Goal: Transaction & Acquisition: Purchase product/service

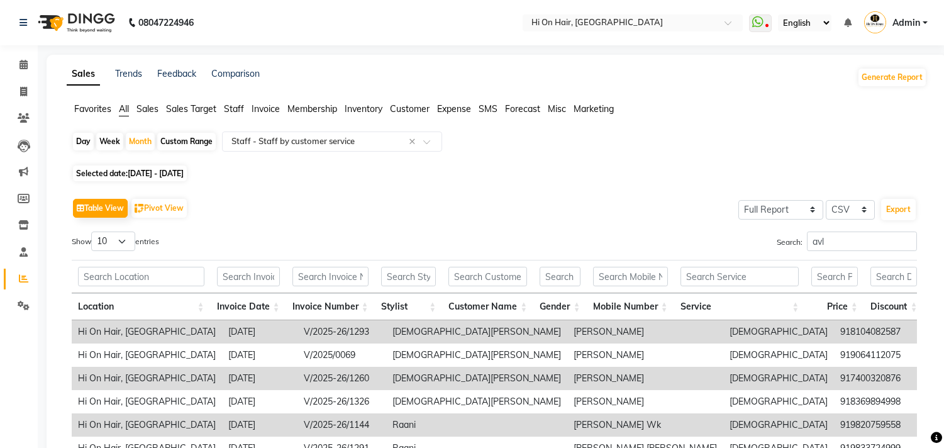
select select "full_report"
select select "csv"
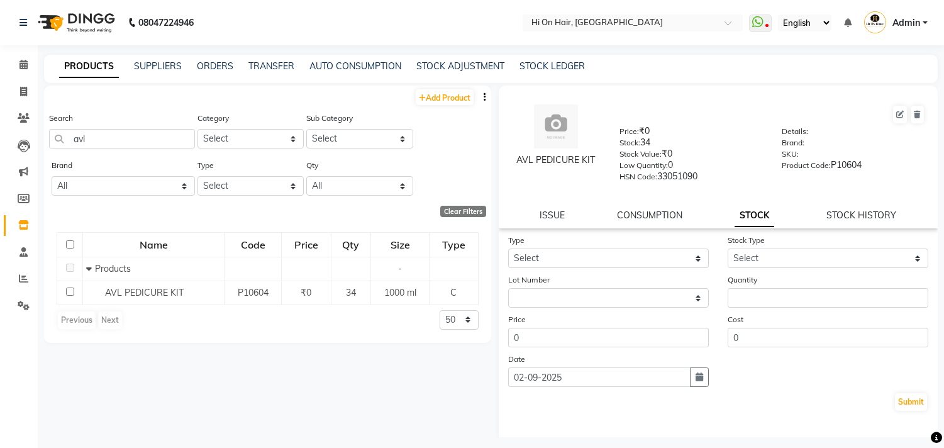
select select
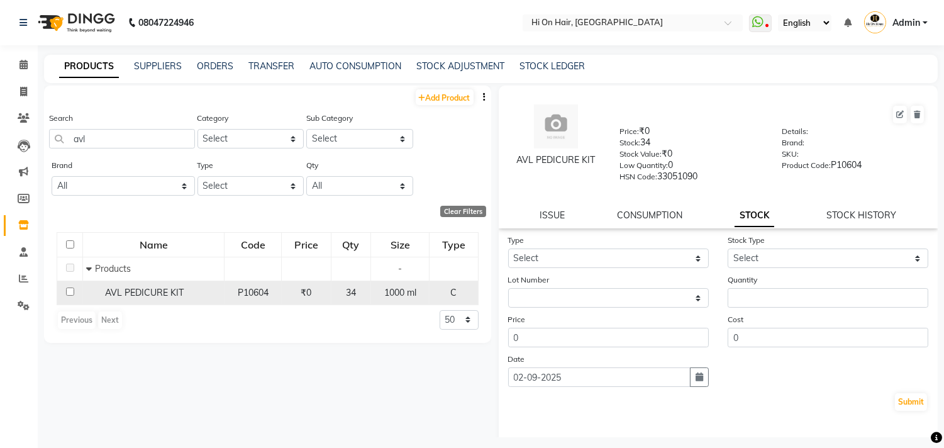
click at [220, 294] on div "AVL PEDICURE KIT" at bounding box center [153, 292] width 135 height 13
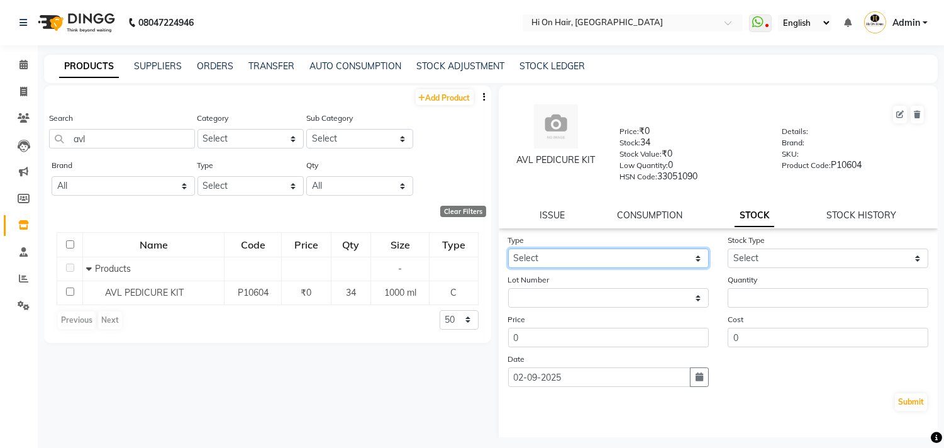
click at [658, 253] on select "Select In Out" at bounding box center [608, 257] width 201 height 19
select select "out"
click at [508, 249] on select "Select In Out" at bounding box center [608, 257] width 201 height 19
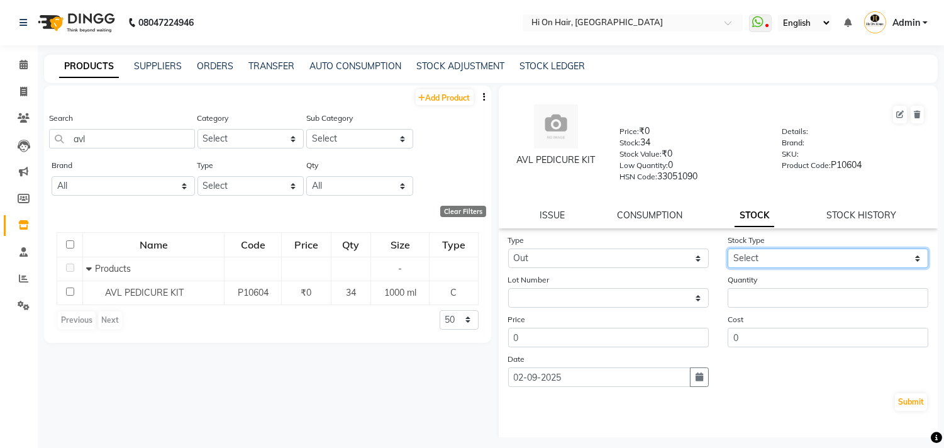
click at [768, 249] on select "Select Internal Use Damaged Expired Adjustment Return Other" at bounding box center [828, 257] width 201 height 19
select select "internal use"
click at [728, 249] on select "Select Internal Use Damaged Expired Adjustment Return Other" at bounding box center [828, 257] width 201 height 19
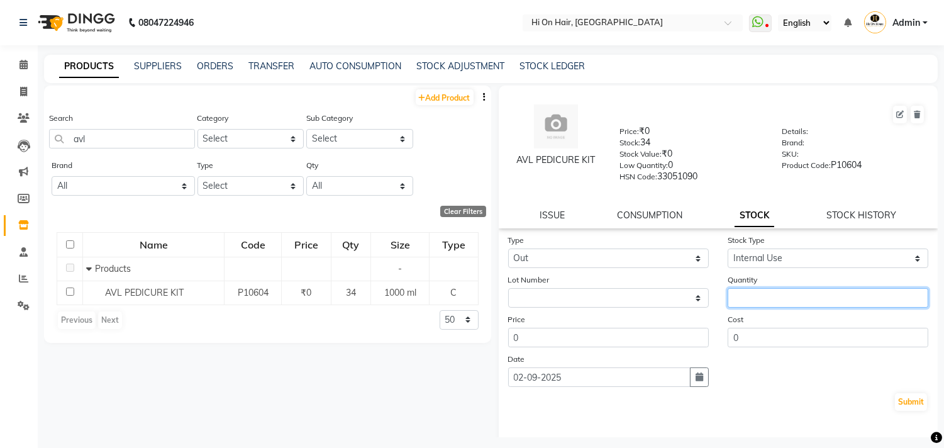
click at [771, 299] on input "number" at bounding box center [828, 297] width 201 height 19
type input "1"
click at [905, 398] on button "Submit" at bounding box center [911, 402] width 32 height 18
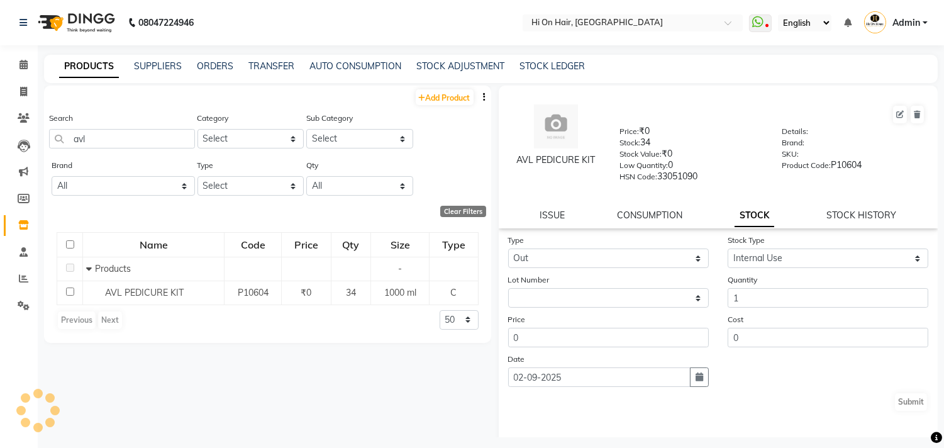
select select
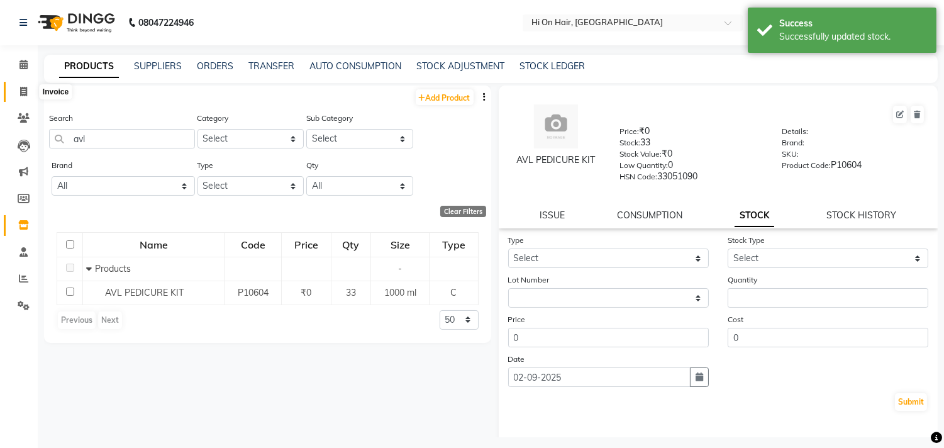
click at [17, 96] on span at bounding box center [24, 92] width 22 height 14
select select "535"
select select "service"
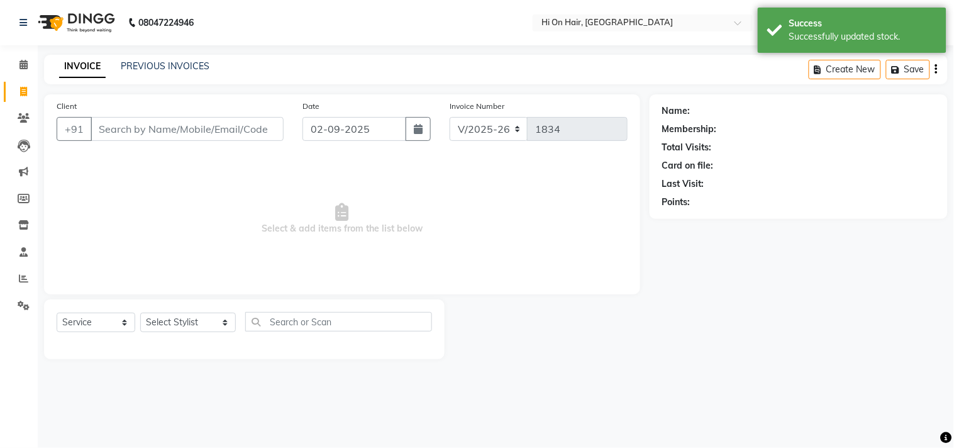
click at [106, 128] on input "Client" at bounding box center [187, 129] width 193 height 24
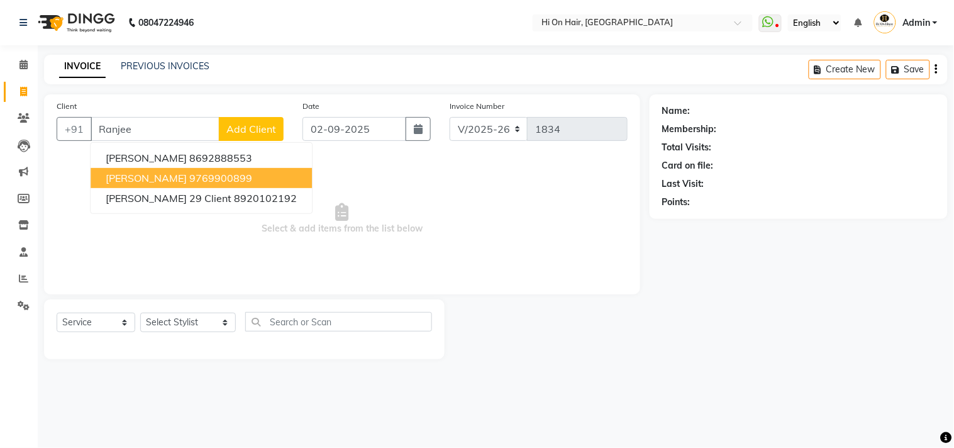
click at [199, 170] on button "[PERSON_NAME] 9769900899" at bounding box center [201, 178] width 221 height 20
type input "9769900899"
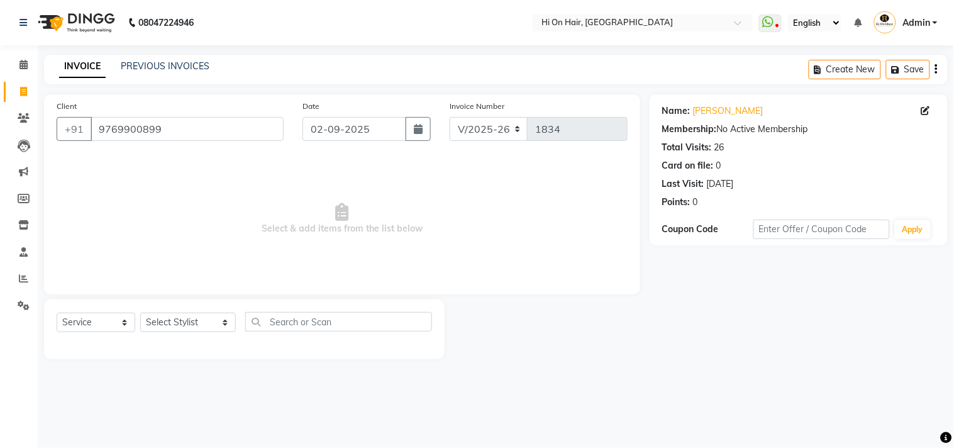
click at [186, 334] on div "Select Service Product Membership Package Voucher Prepaid Gift Card Select Styl…" at bounding box center [245, 327] width 376 height 30
click at [202, 323] on select "Select Stylist [PERSON_NAME] [PERSON_NAME] Hi On Hair MAKYOPHI [PERSON_NAME] [P…" at bounding box center [188, 322] width 96 height 19
click at [194, 316] on select "Select Stylist [PERSON_NAME] [PERSON_NAME] Hi On Hair MAKYOPHI [PERSON_NAME] [P…" at bounding box center [188, 322] width 96 height 19
select select "26438"
click at [140, 313] on select "Select Stylist [PERSON_NAME] [PERSON_NAME] Hi On Hair MAKYOPHI [PERSON_NAME] [P…" at bounding box center [188, 322] width 96 height 19
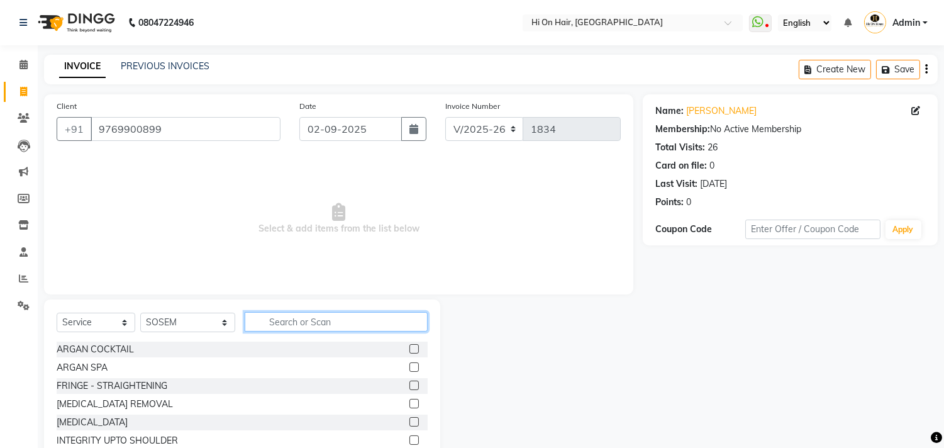
click at [298, 322] on input "text" at bounding box center [336, 321] width 183 height 19
click at [274, 319] on input "text" at bounding box center [336, 321] width 183 height 19
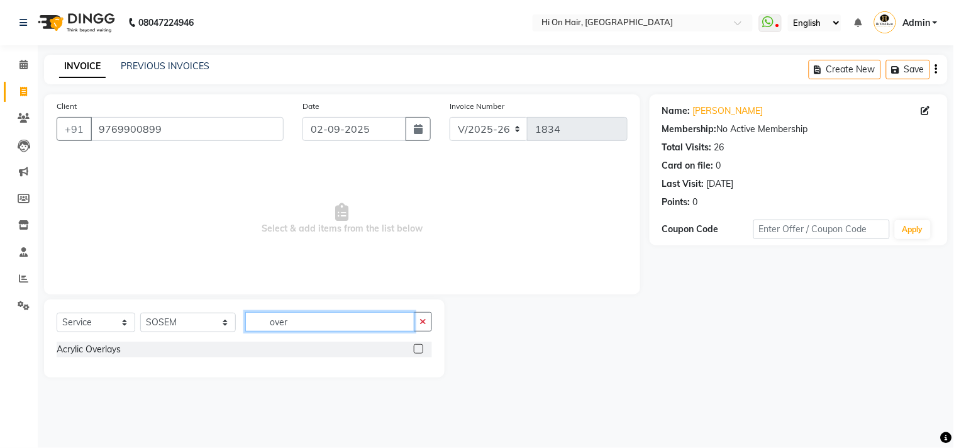
type input "over"
click at [423, 347] on div at bounding box center [423, 350] width 18 height 16
click at [421, 350] on label at bounding box center [418, 348] width 9 height 9
click at [421, 350] on input "checkbox" at bounding box center [418, 349] width 8 height 8
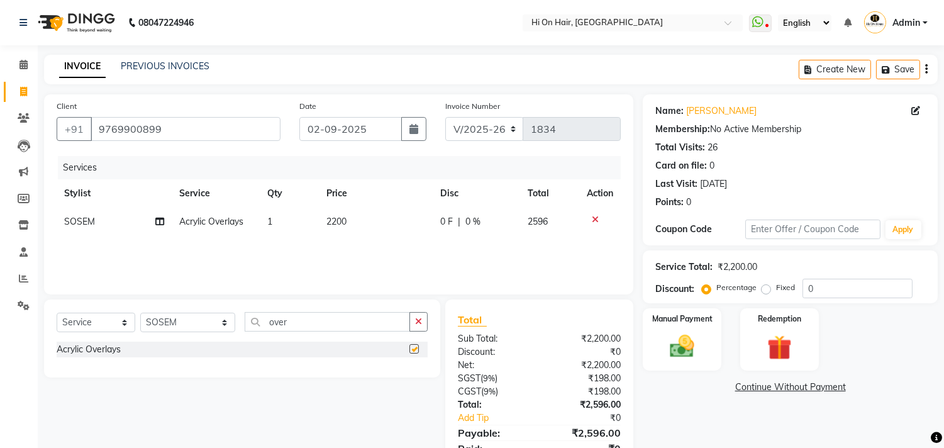
checkbox input "false"
click at [323, 228] on td "2200" at bounding box center [376, 222] width 114 height 28
select select "26438"
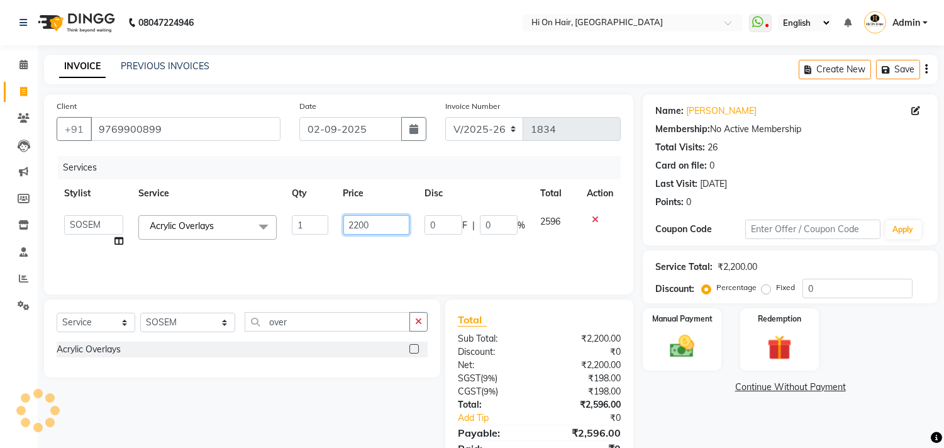
click at [360, 228] on input "2200" at bounding box center [376, 224] width 66 height 19
type input "1000"
click at [202, 330] on select "Select Stylist [PERSON_NAME] [PERSON_NAME] Hi On Hair MAKYOPHI [PERSON_NAME] [P…" at bounding box center [187, 322] width 95 height 19
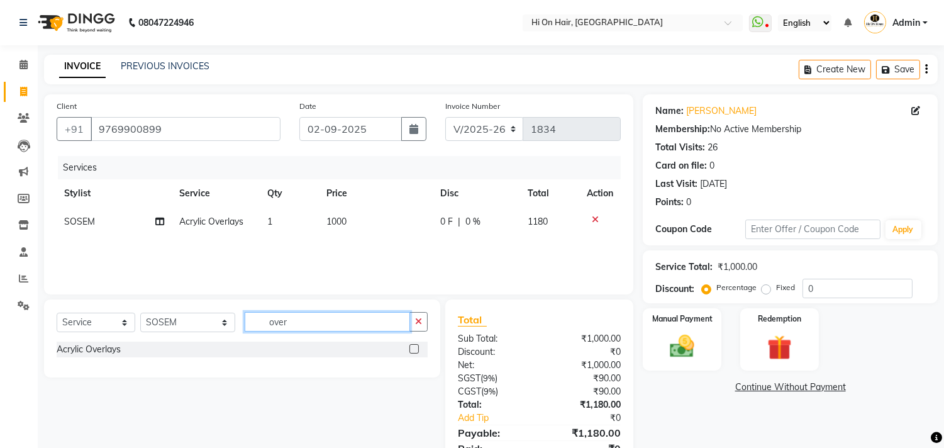
click at [262, 331] on input "over" at bounding box center [327, 321] width 165 height 19
click at [264, 323] on input "over" at bounding box center [327, 321] width 165 height 19
type input "cate"
click at [411, 347] on label at bounding box center [413, 348] width 9 height 9
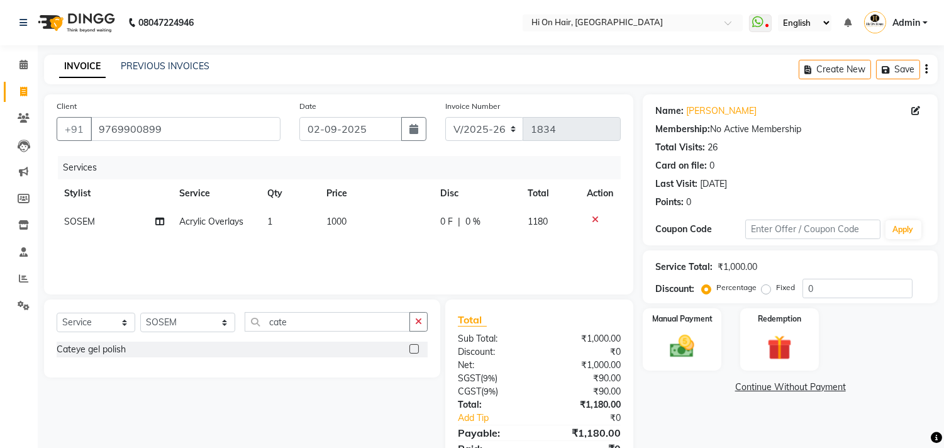
click at [411, 347] on input "checkbox" at bounding box center [413, 349] width 8 height 8
checkbox input "false"
click at [350, 259] on td "1271" at bounding box center [375, 250] width 114 height 28
select select "26438"
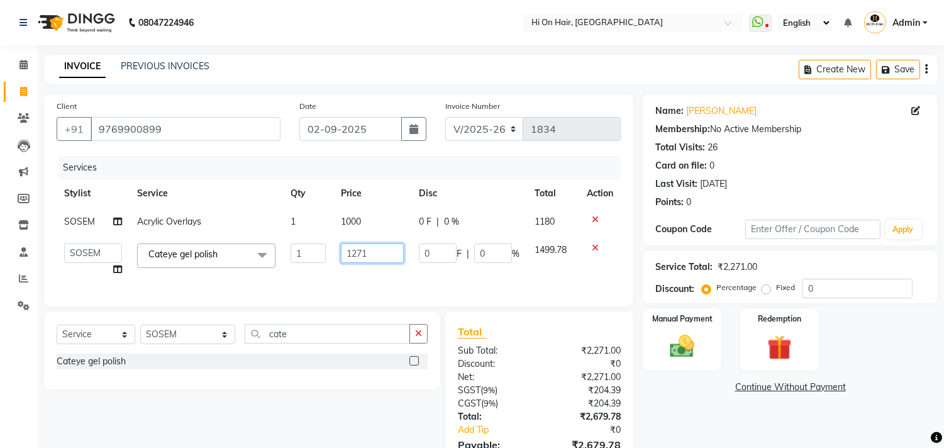
click at [350, 252] on input "1271" at bounding box center [372, 252] width 63 height 19
type input "1"
type input "1000"
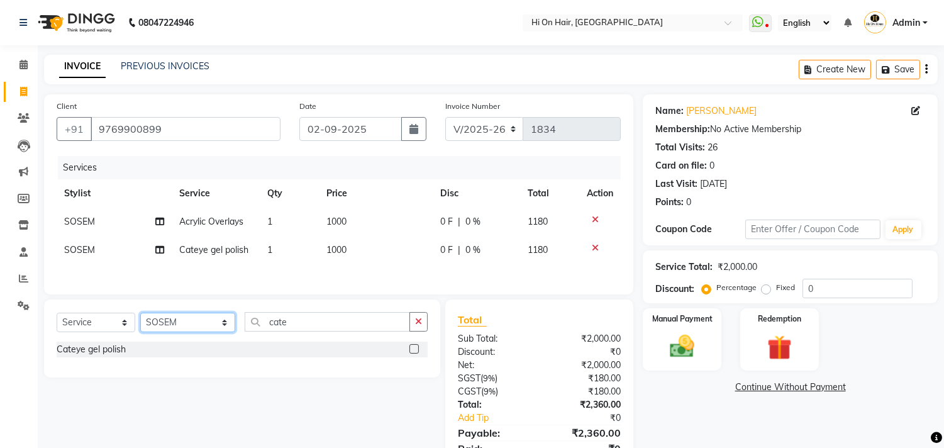
click at [191, 353] on div "Select Service Product Membership Package Voucher Prepaid Gift Card Select Styl…" at bounding box center [242, 338] width 396 height 78
select select "43988"
click at [140, 316] on select "Select Stylist [PERSON_NAME] [PERSON_NAME] Hi On Hair MAKYOPHI [PERSON_NAME] [P…" at bounding box center [187, 322] width 95 height 19
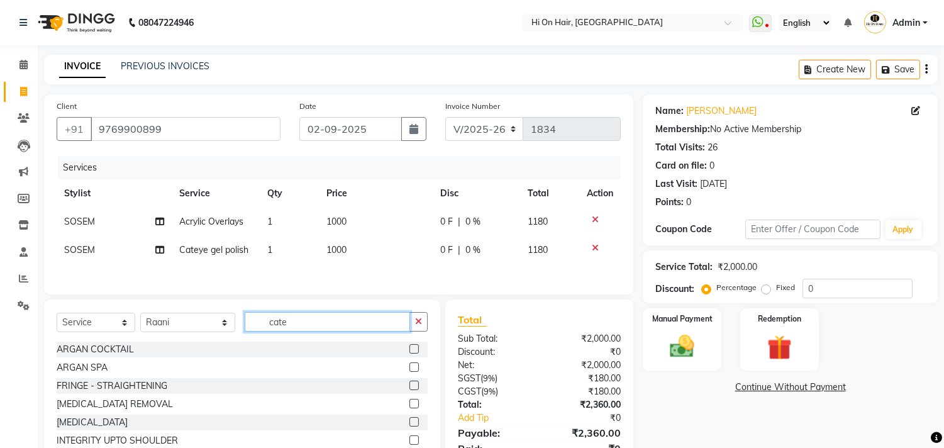
click at [262, 327] on input "cate" at bounding box center [327, 321] width 165 height 19
type input "half"
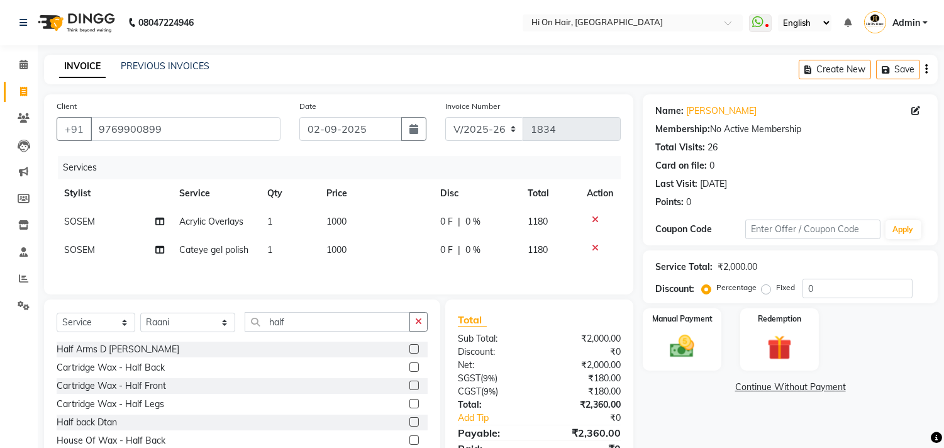
click at [409, 405] on label at bounding box center [413, 403] width 9 height 9
click at [409, 405] on input "checkbox" at bounding box center [413, 404] width 8 height 8
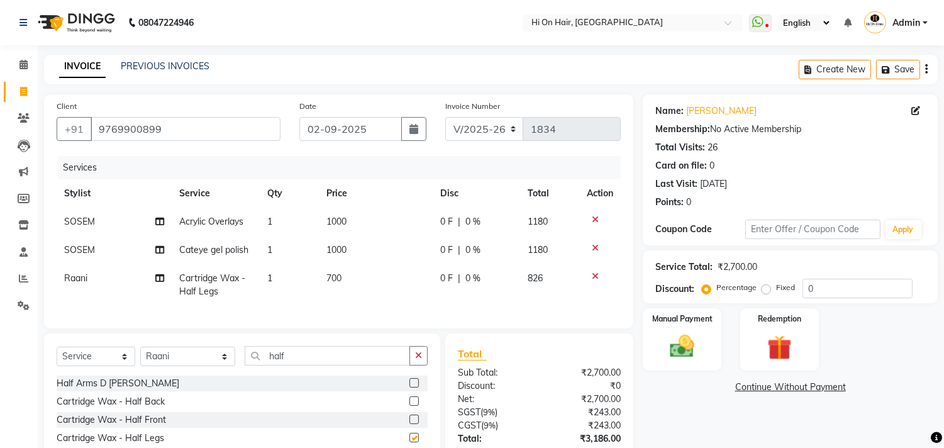
checkbox input "false"
click at [327, 296] on td "700" at bounding box center [376, 285] width 114 height 42
select select "43988"
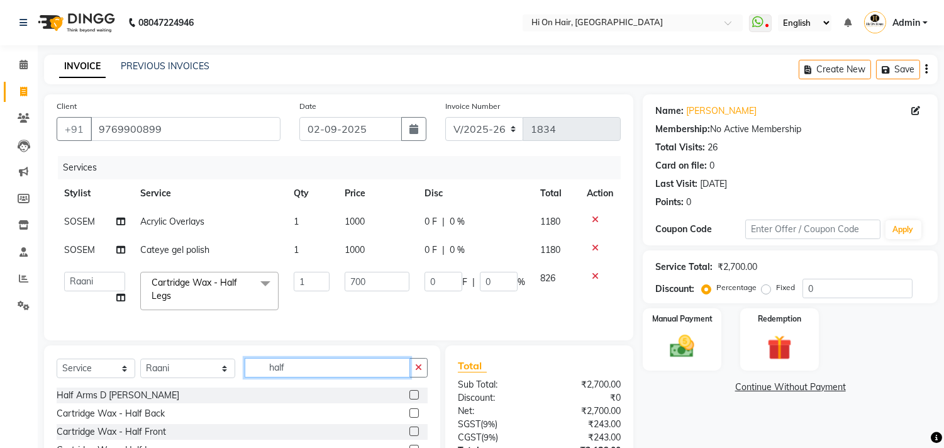
click at [266, 376] on input "half" at bounding box center [327, 367] width 165 height 19
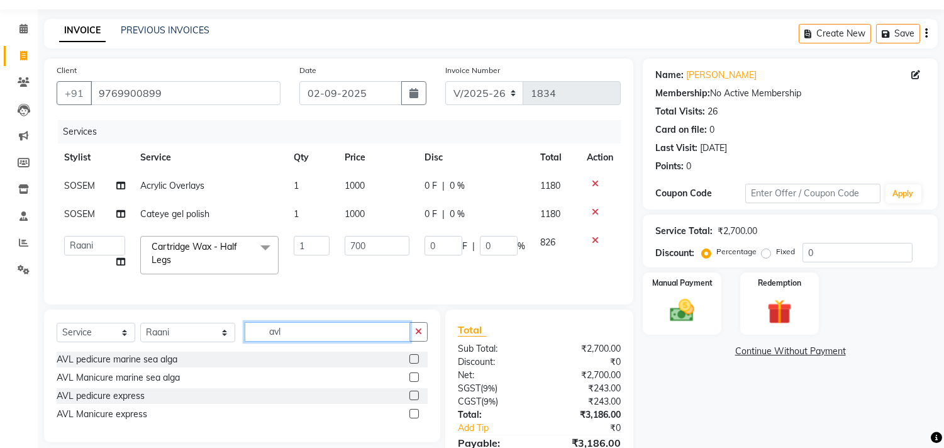
scroll to position [70, 0]
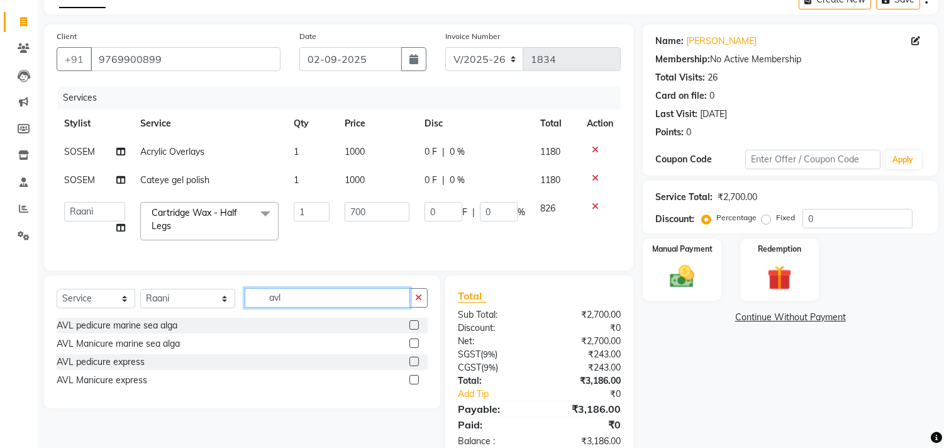
type input "avl"
click at [411, 330] on label at bounding box center [413, 324] width 9 height 9
click at [411, 330] on input "checkbox" at bounding box center [413, 325] width 8 height 8
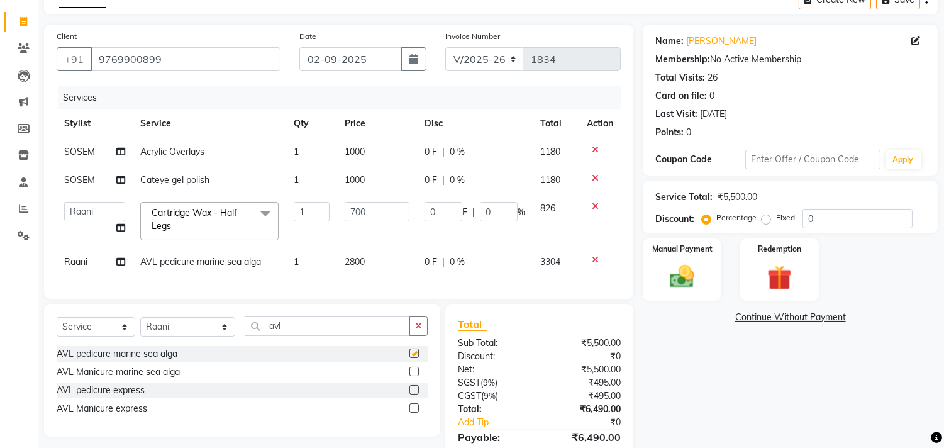
checkbox input "false"
click at [250, 336] on input "avl" at bounding box center [327, 325] width 165 height 19
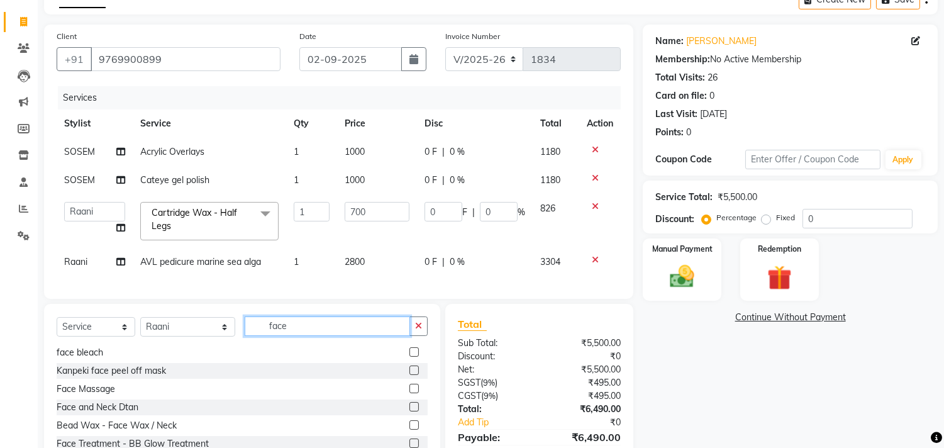
scroll to position [38, 0]
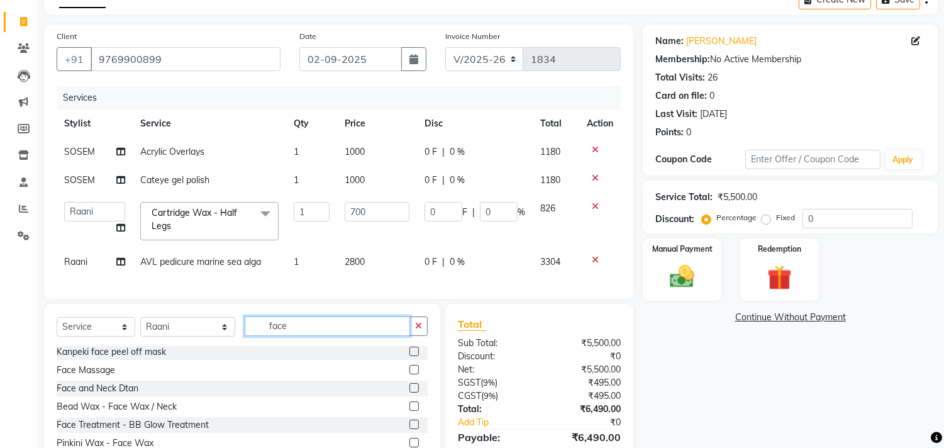
type input "face"
click at [409, 411] on label at bounding box center [413, 405] width 9 height 9
click at [409, 411] on input "checkbox" at bounding box center [413, 407] width 8 height 8
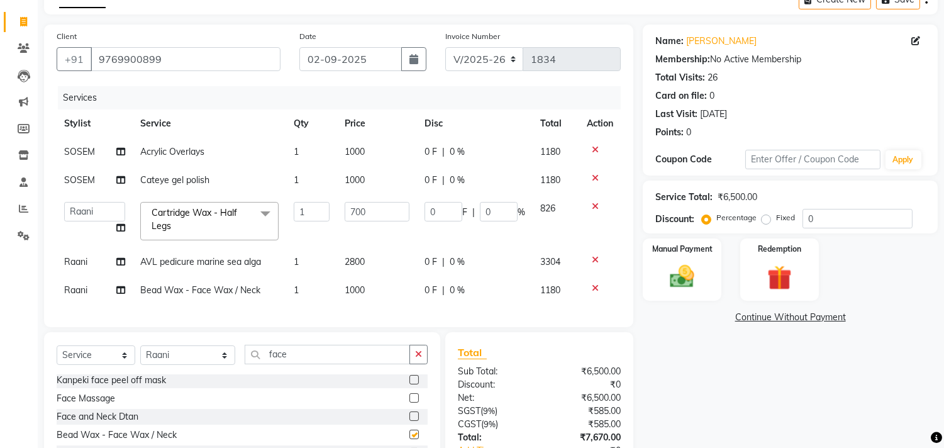
checkbox input "false"
click at [536, 237] on td "826" at bounding box center [556, 220] width 47 height 53
click at [484, 193] on td "0 F | 0 %" at bounding box center [475, 180] width 116 height 28
select select "26438"
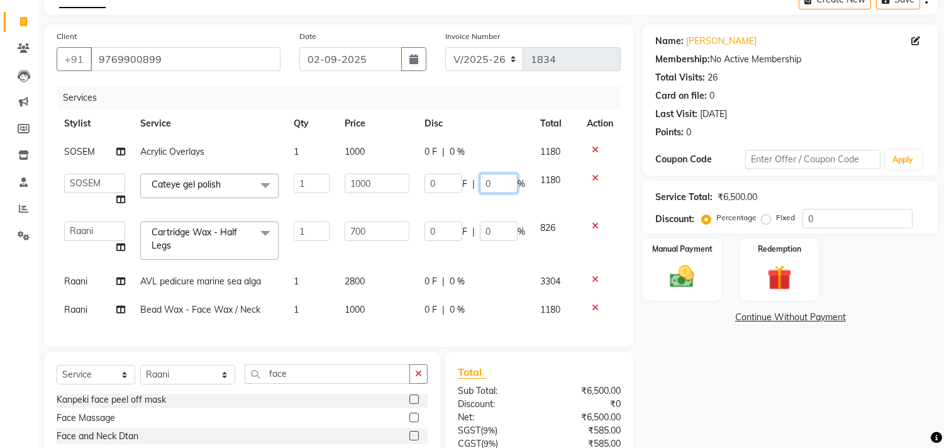
click at [486, 187] on input "0" at bounding box center [499, 183] width 38 height 19
type input "20"
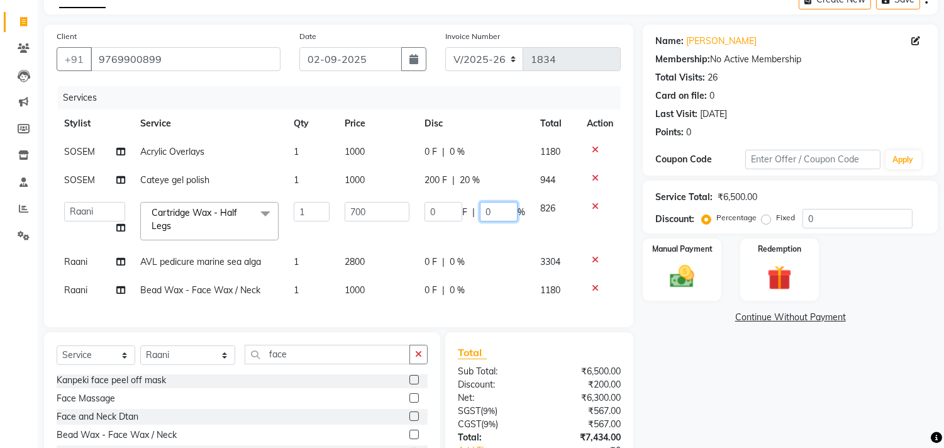
click at [483, 233] on td "0 F | 0 %" at bounding box center [475, 220] width 116 height 53
type input "20"
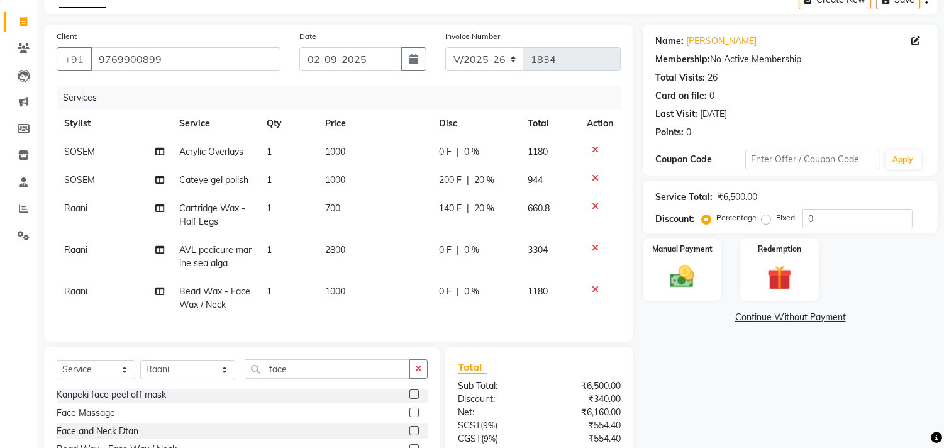
click at [496, 281] on td "0 F | 0 %" at bounding box center [475, 298] width 89 height 42
select select "43988"
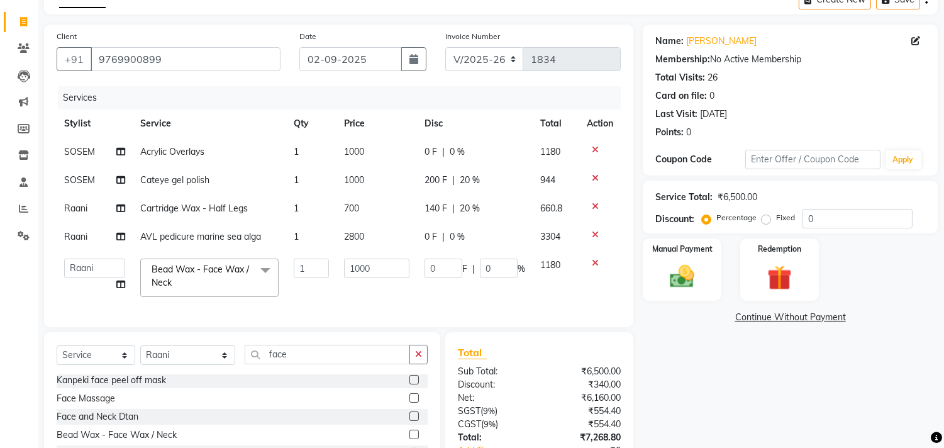
click at [458, 247] on td "0 F | 0 %" at bounding box center [475, 237] width 116 height 28
select select "43988"
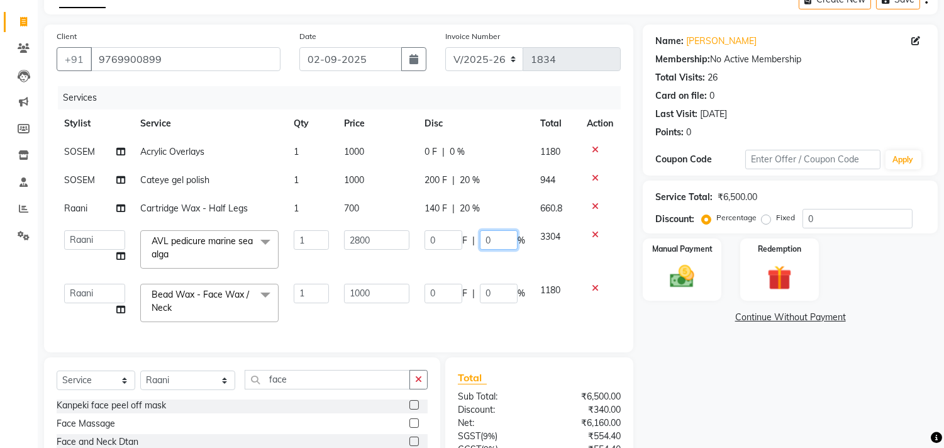
click at [481, 246] on input "0" at bounding box center [499, 239] width 38 height 19
type input "40"
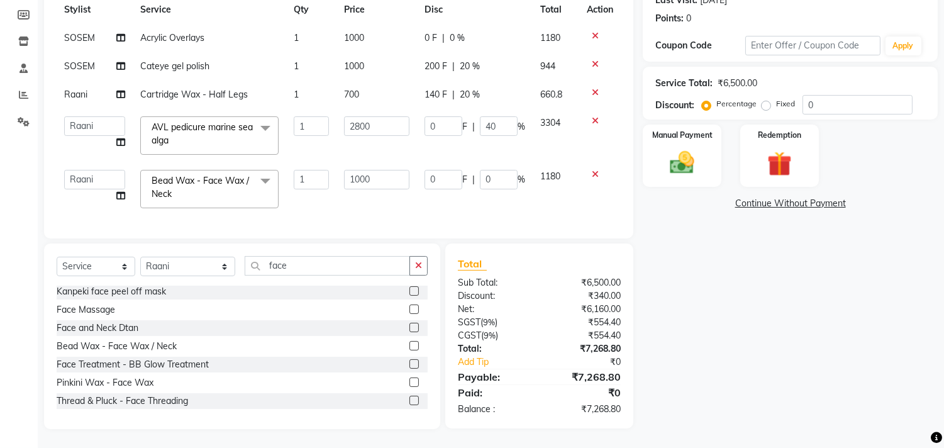
scroll to position [169, 0]
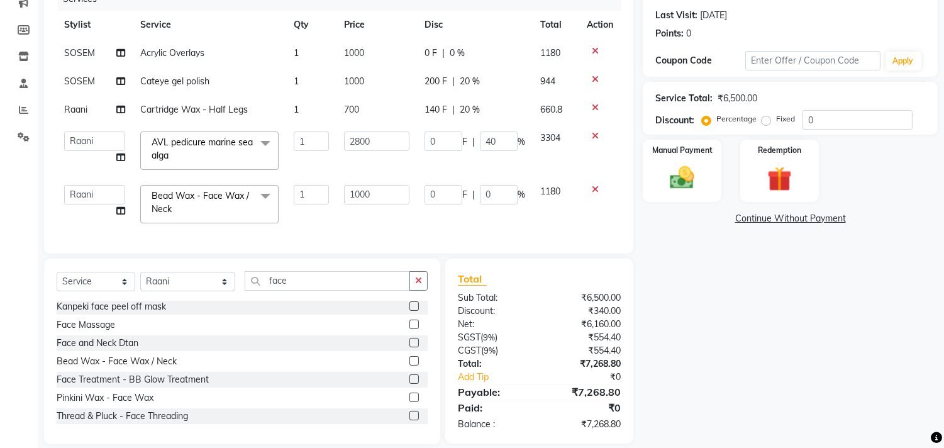
click at [489, 185] on td "0 F | 0 %" at bounding box center [475, 203] width 116 height 53
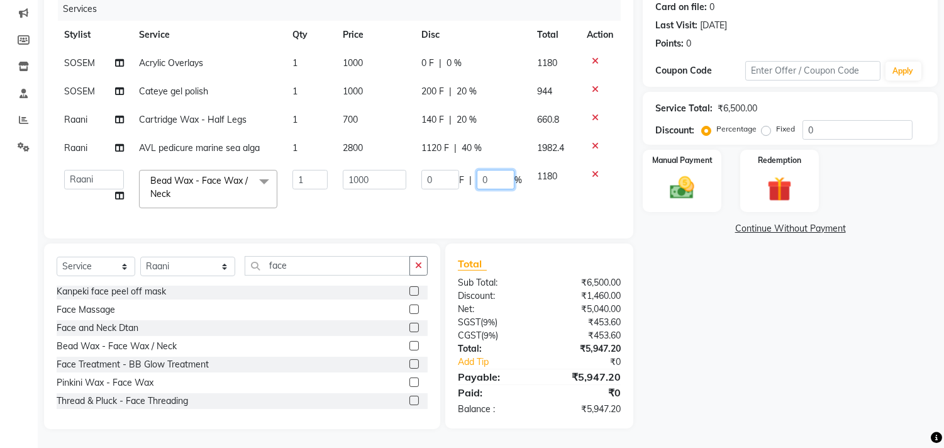
click at [480, 176] on input "0" at bounding box center [496, 179] width 38 height 19
type input "20"
click at [491, 186] on td "0 F | 20 %" at bounding box center [472, 188] width 116 height 53
select select "43988"
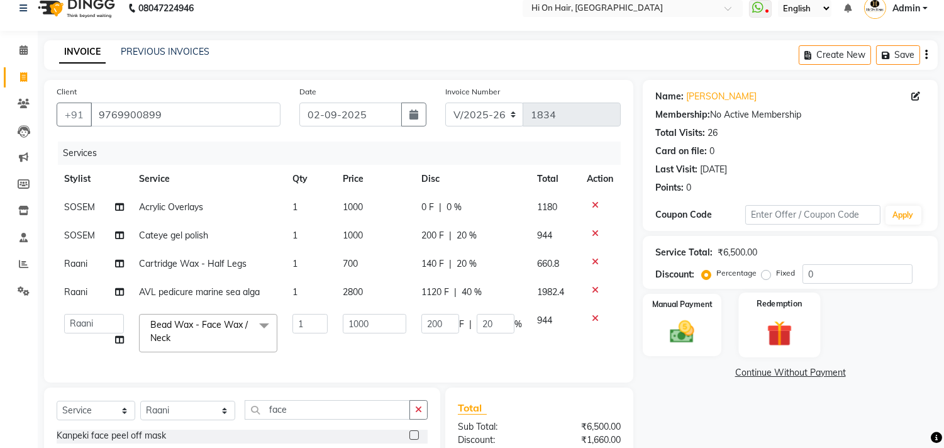
scroll to position [0, 0]
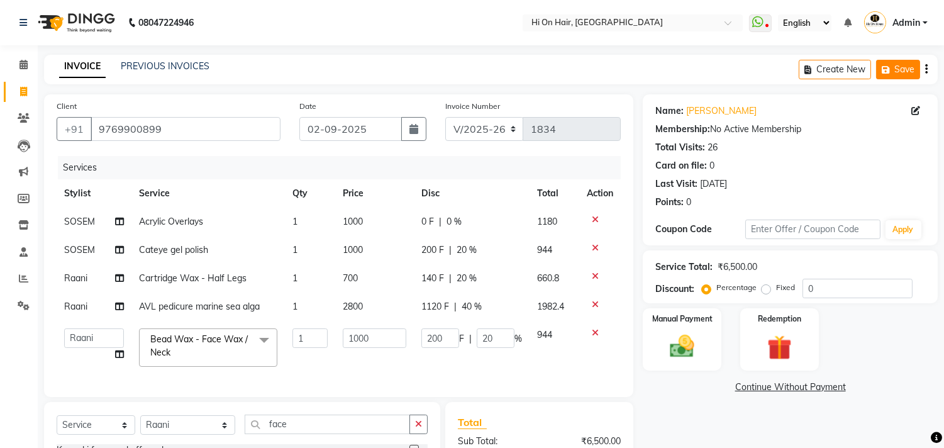
click at [891, 73] on icon "button" at bounding box center [888, 69] width 13 height 9
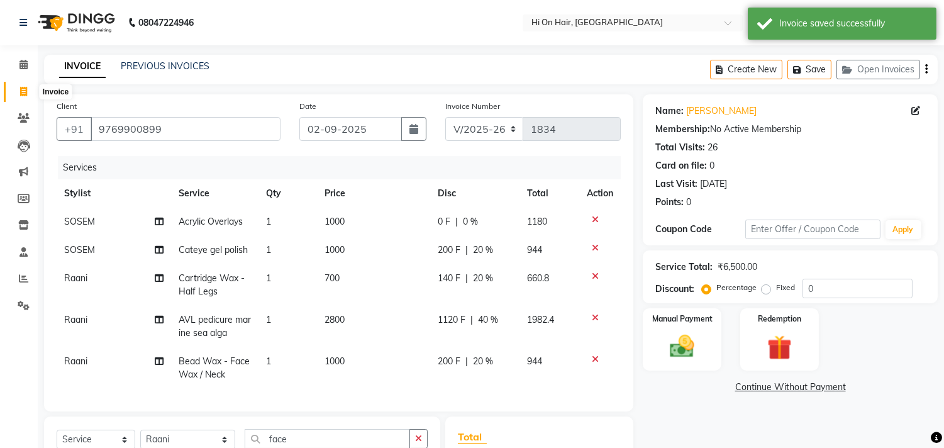
click at [13, 94] on span at bounding box center [24, 92] width 22 height 14
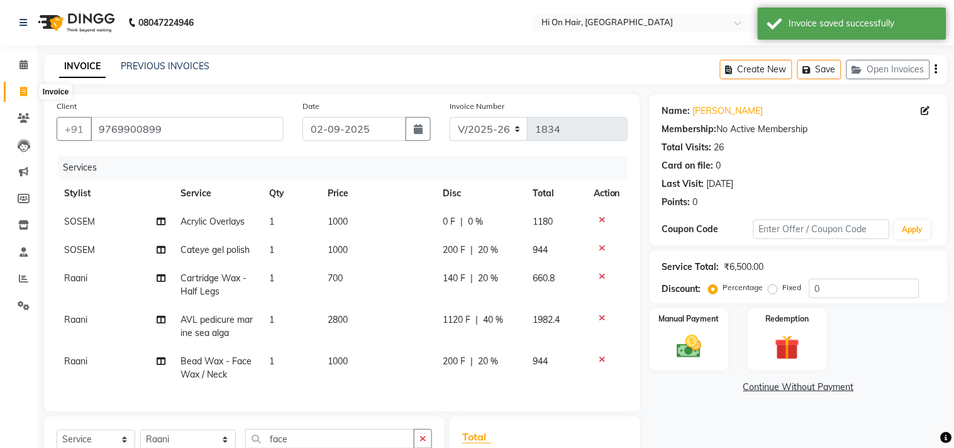
select select "535"
select select "service"
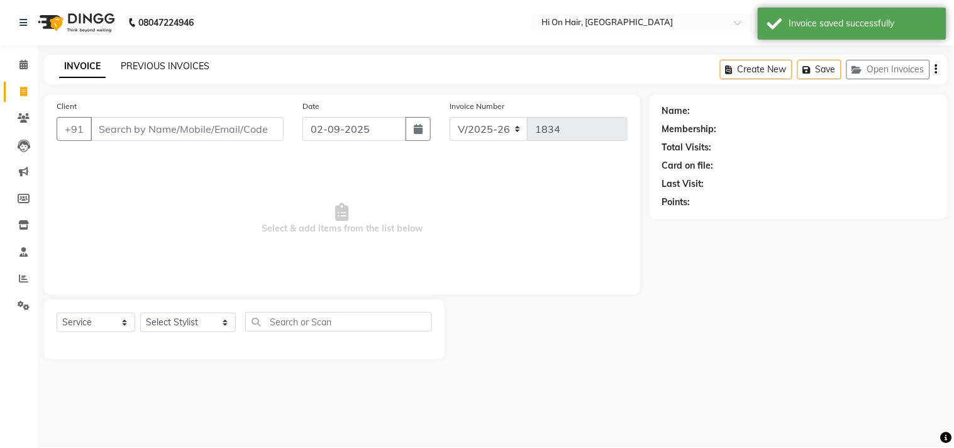
click at [181, 62] on link "PREVIOUS INVOICES" at bounding box center [165, 65] width 89 height 11
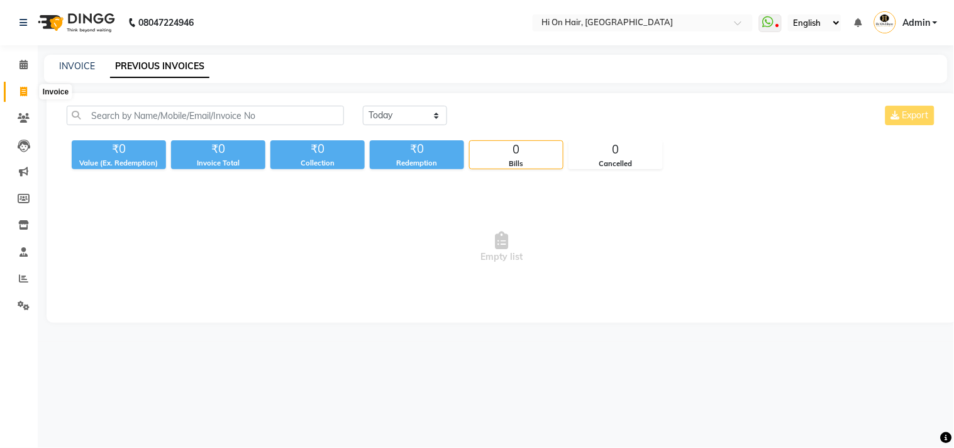
click at [19, 85] on span at bounding box center [24, 92] width 22 height 14
select select "service"
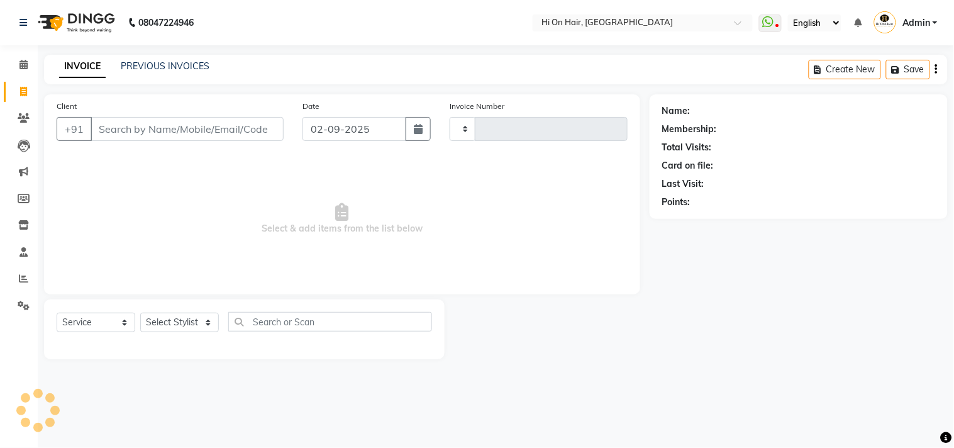
type input "1834"
select select "535"
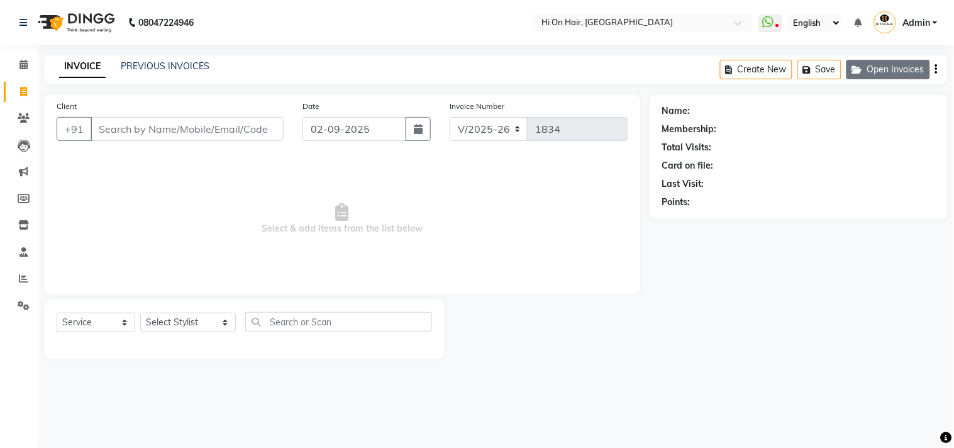
click at [902, 75] on button "Open Invoices" at bounding box center [889, 69] width 84 height 19
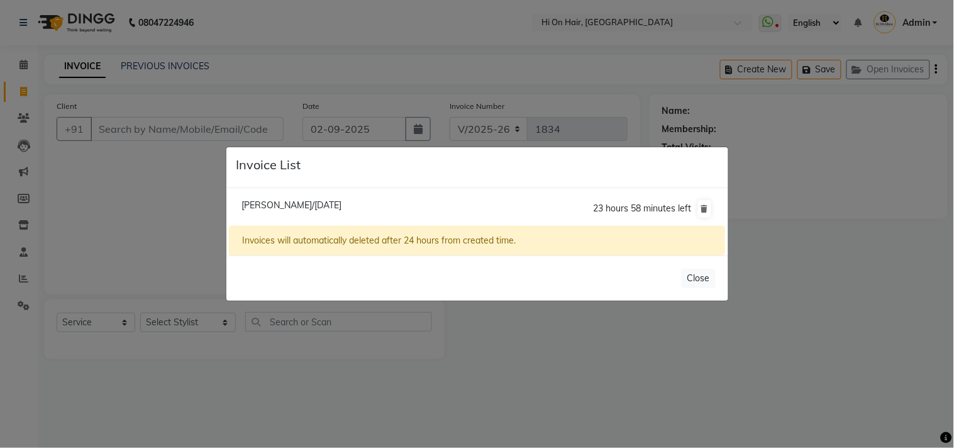
click at [342, 82] on ngb-modal-window "Invoice List [PERSON_NAME]/[DATE] 23 hours 58 minutes left Invoices will automa…" at bounding box center [477, 224] width 954 height 448
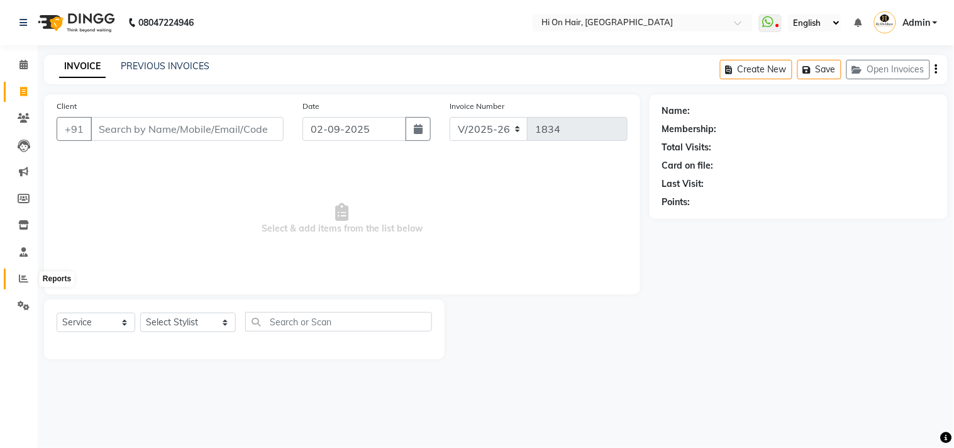
click at [24, 277] on icon at bounding box center [23, 278] width 9 height 9
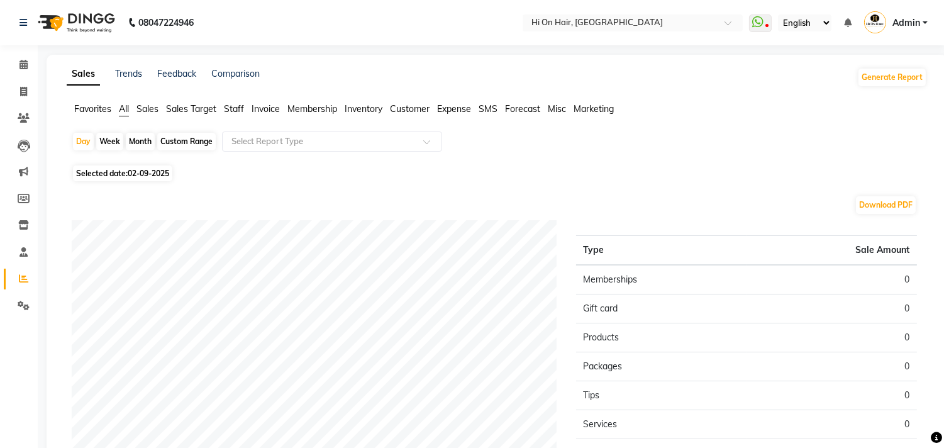
click at [140, 136] on div "Month" at bounding box center [140, 142] width 29 height 18
select select "9"
select select "2025"
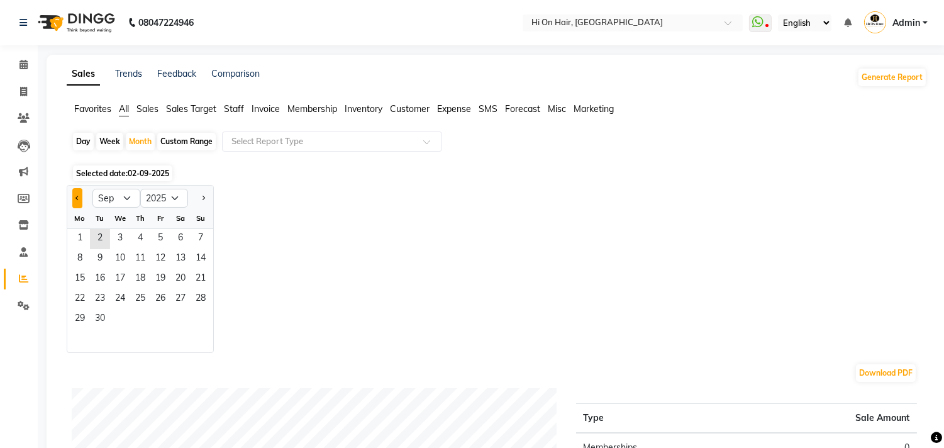
click at [74, 199] on button "Previous month" at bounding box center [77, 198] width 10 height 20
select select "8"
click at [160, 243] on span "1" at bounding box center [160, 239] width 20 height 20
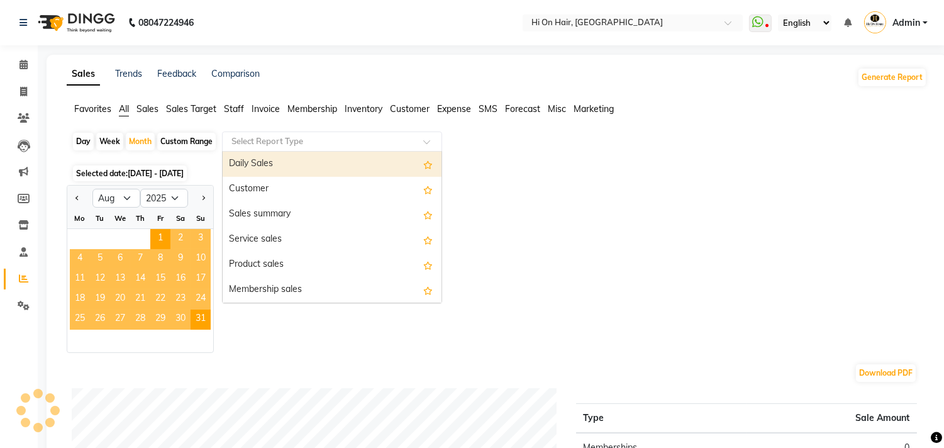
click at [268, 141] on input "text" at bounding box center [319, 141] width 181 height 13
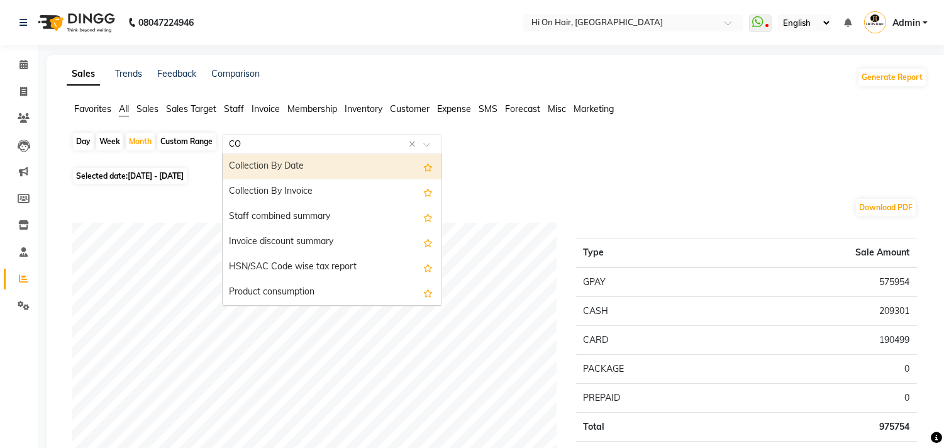
type input "COM"
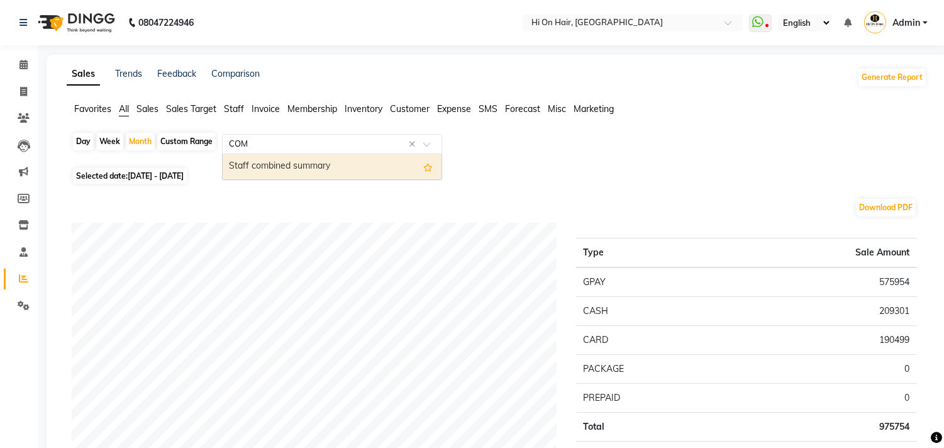
click at [294, 164] on div "Staff combined summary" at bounding box center [332, 166] width 219 height 25
select select "full_report"
select select "csv"
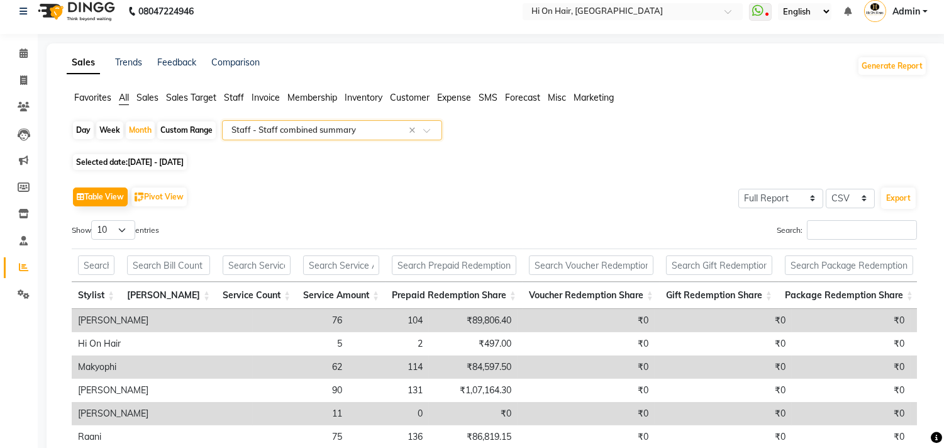
click at [89, 131] on div "Day" at bounding box center [83, 130] width 21 height 18
select select "8"
select select "2025"
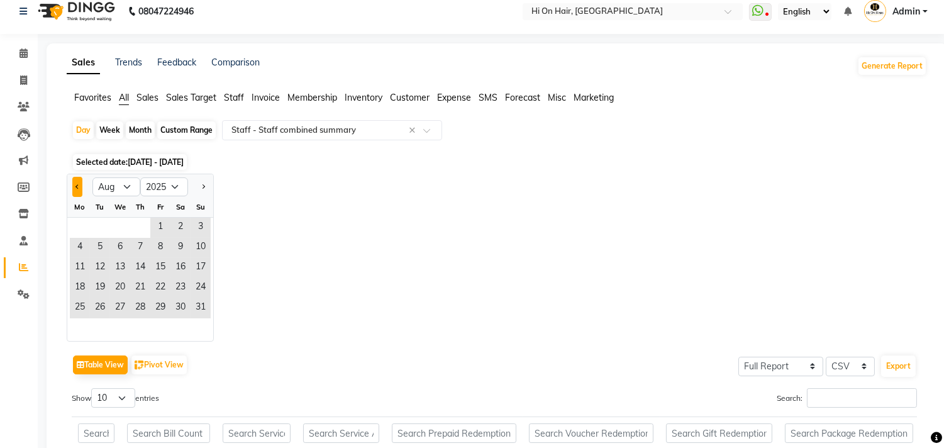
click at [81, 181] on button "Previous month" at bounding box center [77, 187] width 10 height 20
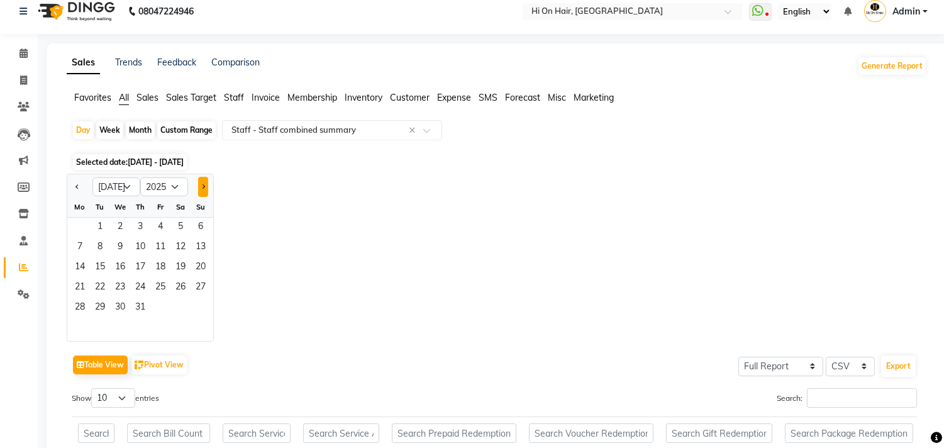
click at [200, 186] on button "Next month" at bounding box center [203, 187] width 10 height 20
select select "8"
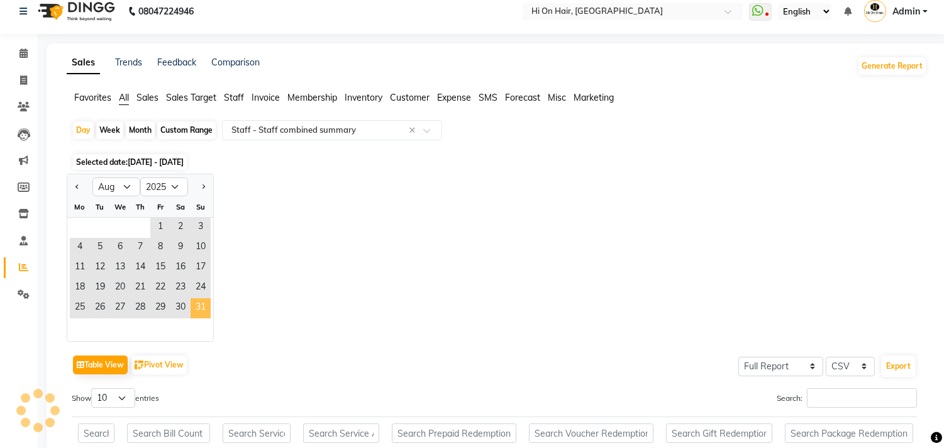
click at [198, 309] on span "31" at bounding box center [201, 308] width 20 height 20
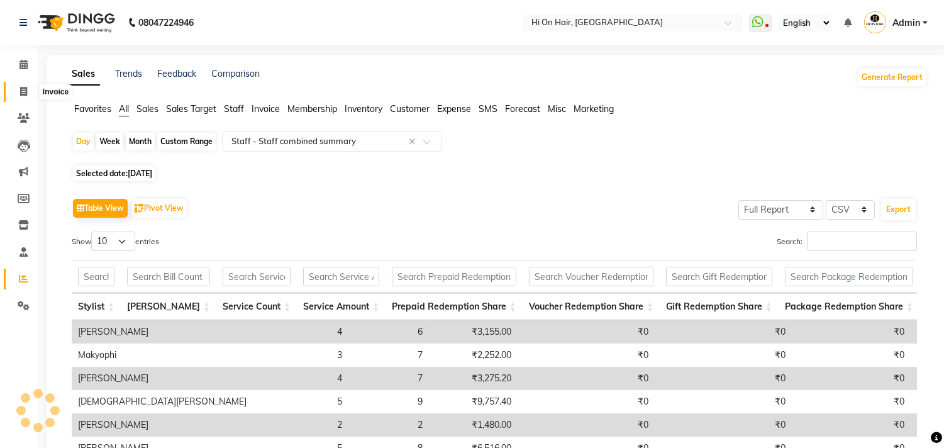
click at [23, 92] on icon at bounding box center [23, 91] width 7 height 9
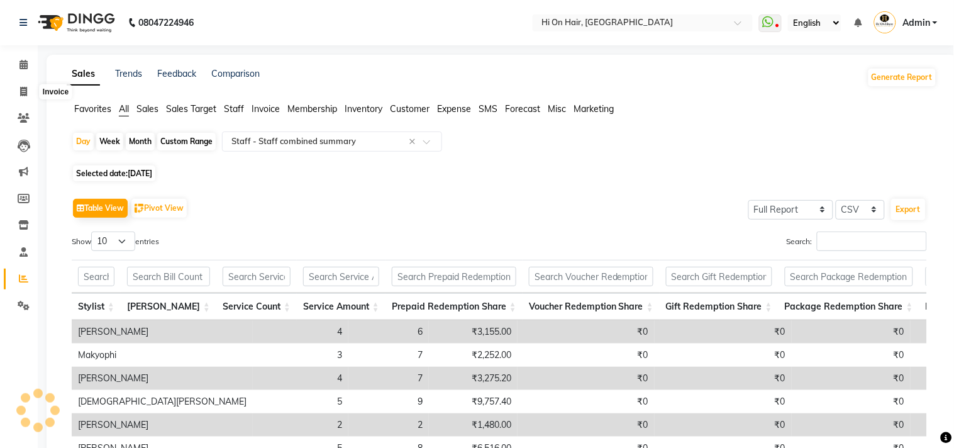
select select "535"
select select "service"
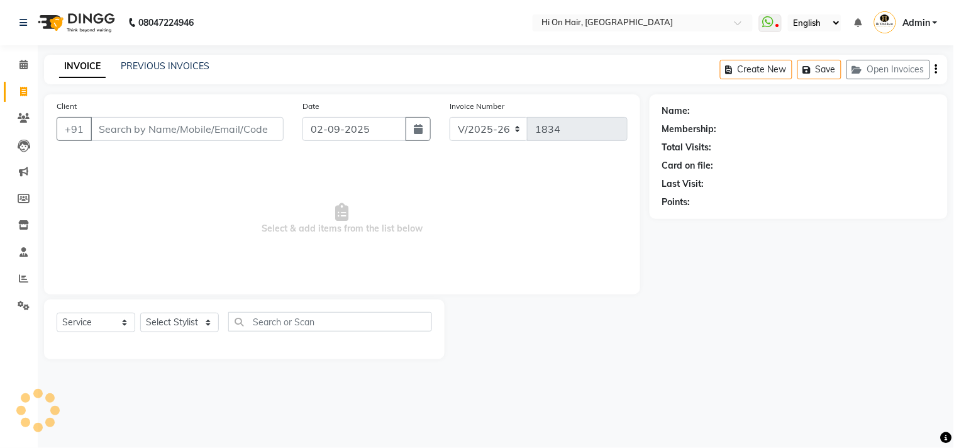
click at [193, 73] on div "INVOICE PREVIOUS INVOICES" at bounding box center [134, 67] width 181 height 14
click at [896, 75] on button "Open Invoices" at bounding box center [889, 69] width 84 height 19
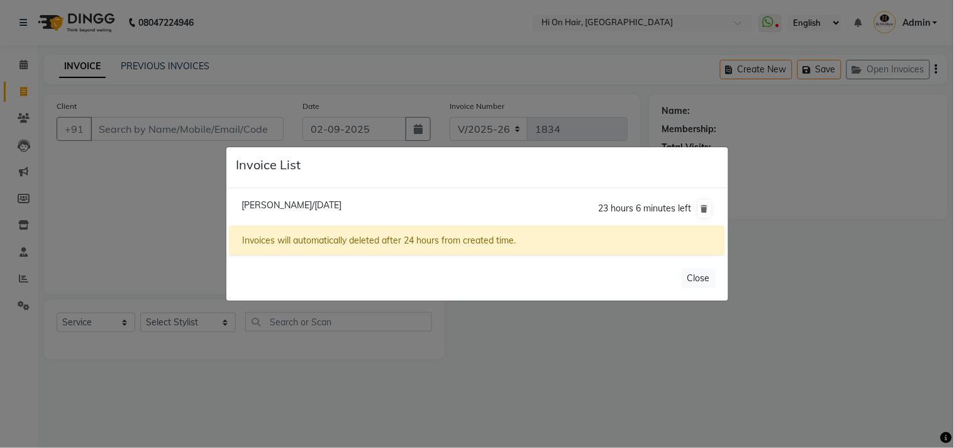
click at [331, 208] on span "[PERSON_NAME]/[DATE]" at bounding box center [292, 204] width 100 height 11
type input "9769900899"
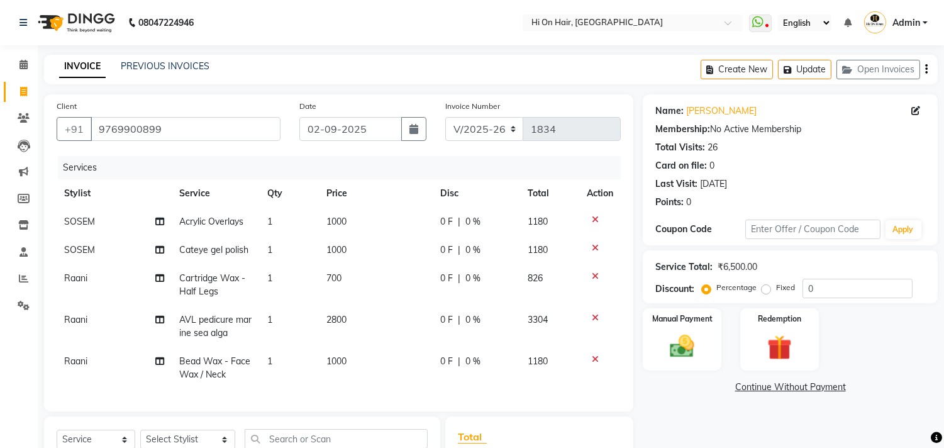
click at [509, 268] on td "0 F | 0 %" at bounding box center [476, 285] width 87 height 42
select select "43988"
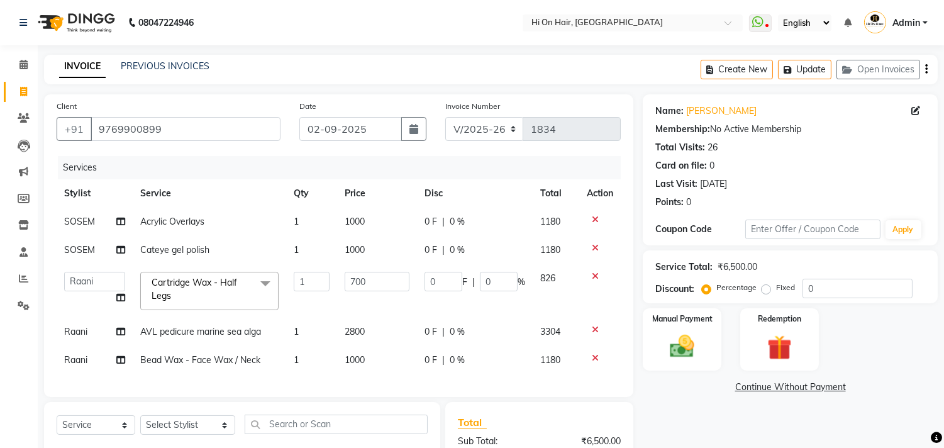
click at [482, 259] on td "0 F | 0 %" at bounding box center [475, 250] width 116 height 28
select select "26438"
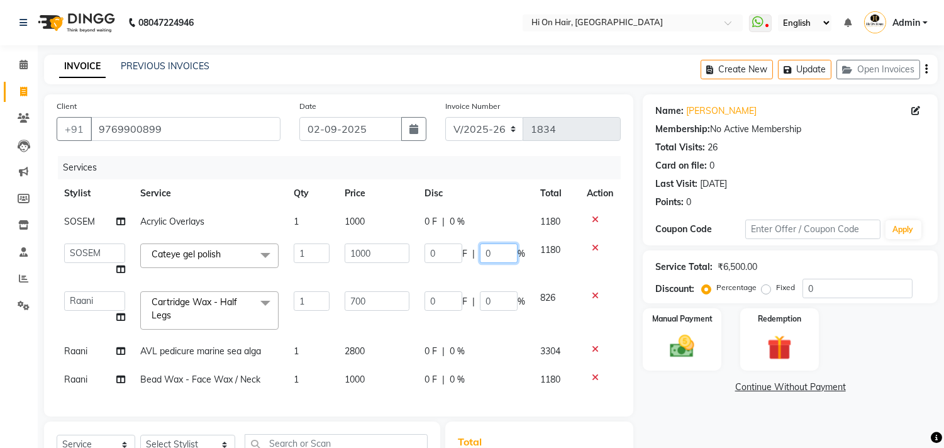
click at [482, 254] on input "0" at bounding box center [499, 252] width 38 height 19
type input "20"
click at [520, 316] on td "0 F | 0 %" at bounding box center [475, 310] width 116 height 53
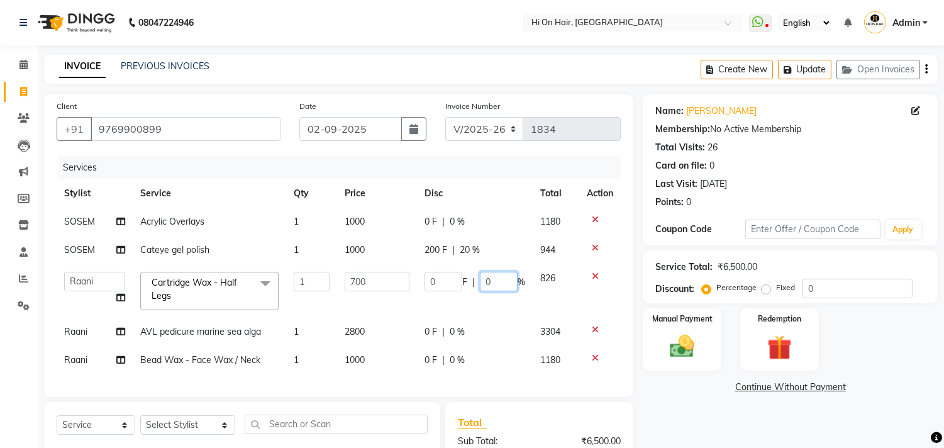
click at [482, 286] on input "0" at bounding box center [499, 281] width 38 height 19
type input "20"
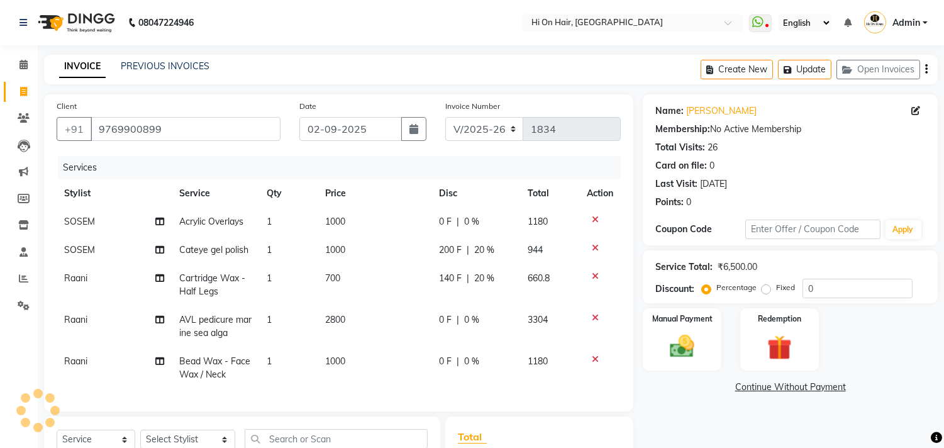
click at [447, 330] on td "0 F | 0 %" at bounding box center [475, 327] width 89 height 42
select select "43988"
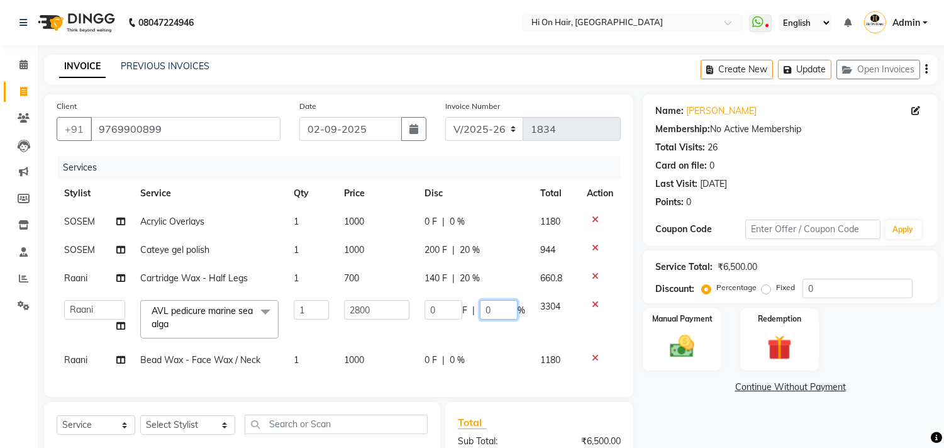
click at [485, 309] on input "0" at bounding box center [499, 309] width 38 height 19
type input "40"
click at [476, 369] on td "0 F | 0 %" at bounding box center [475, 360] width 116 height 28
select select "43988"
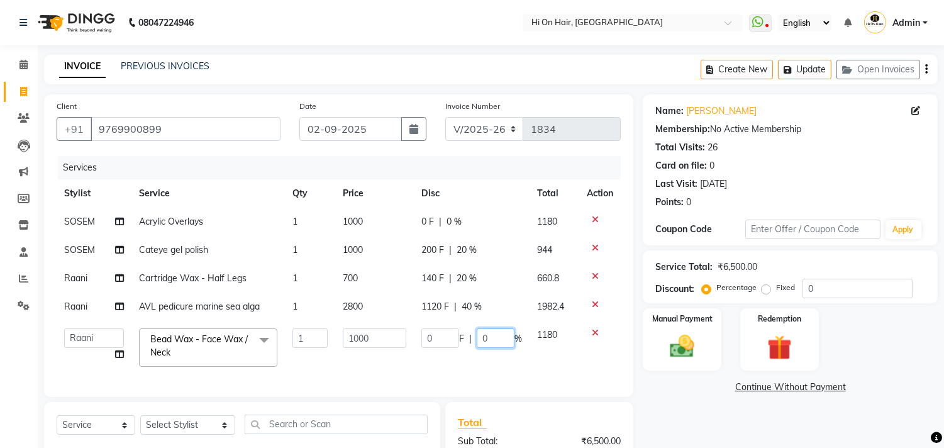
click at [477, 335] on input "0" at bounding box center [496, 337] width 38 height 19
type input "20"
click at [478, 366] on td "0 F | 20 %" at bounding box center [472, 347] width 116 height 53
select select "43988"
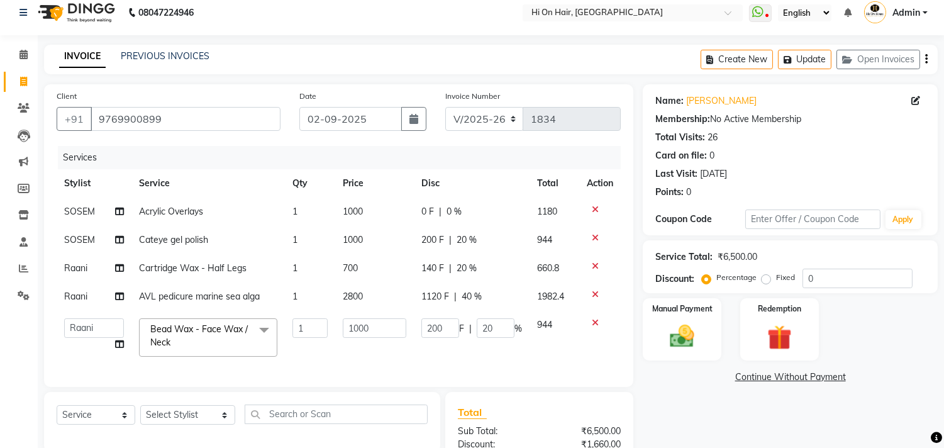
scroll to position [168, 0]
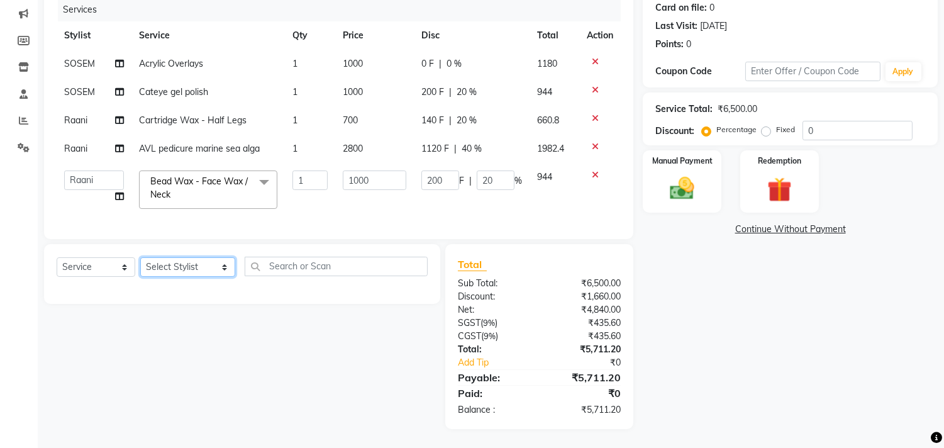
click at [182, 273] on select "Select Stylist [PERSON_NAME] [PERSON_NAME] Hi On Hair MAKYOPHI [PERSON_NAME] [P…" at bounding box center [187, 266] width 95 height 19
select select "20990"
click at [140, 258] on select "Select Stylist [PERSON_NAME] [PERSON_NAME] Hi On Hair MAKYOPHI [PERSON_NAME] [P…" at bounding box center [187, 266] width 95 height 19
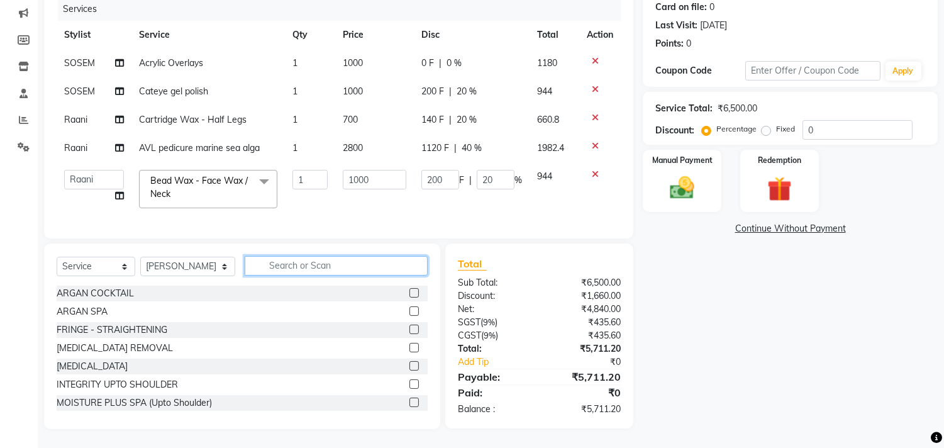
click at [296, 265] on input "text" at bounding box center [336, 265] width 183 height 19
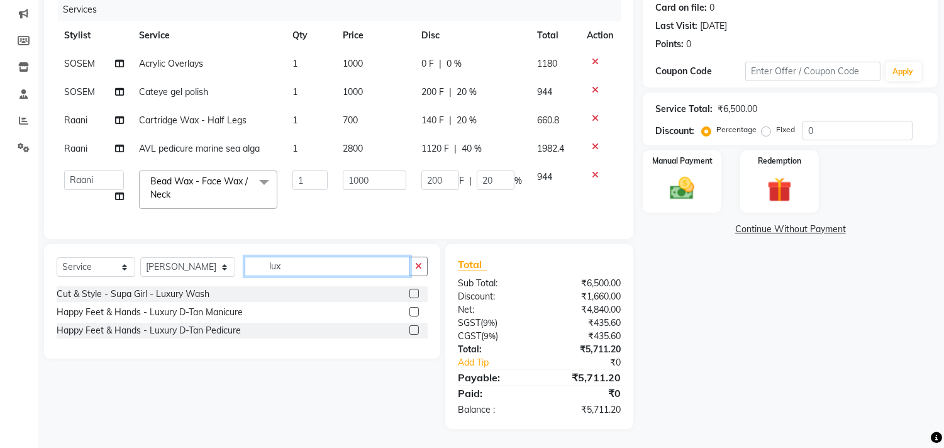
type input "lux"
click at [414, 296] on label at bounding box center [413, 293] width 9 height 9
click at [414, 296] on input "checkbox" at bounding box center [413, 294] width 8 height 8
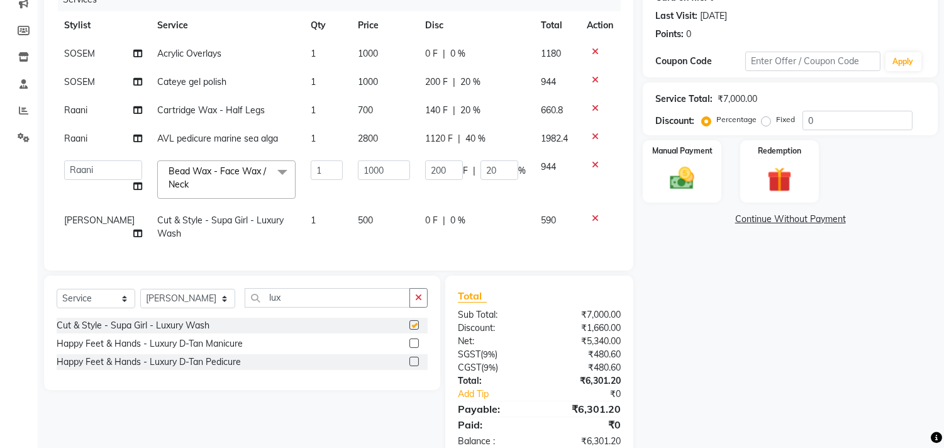
checkbox input "false"
click at [564, 236] on td "590" at bounding box center [556, 227] width 46 height 42
select select "20990"
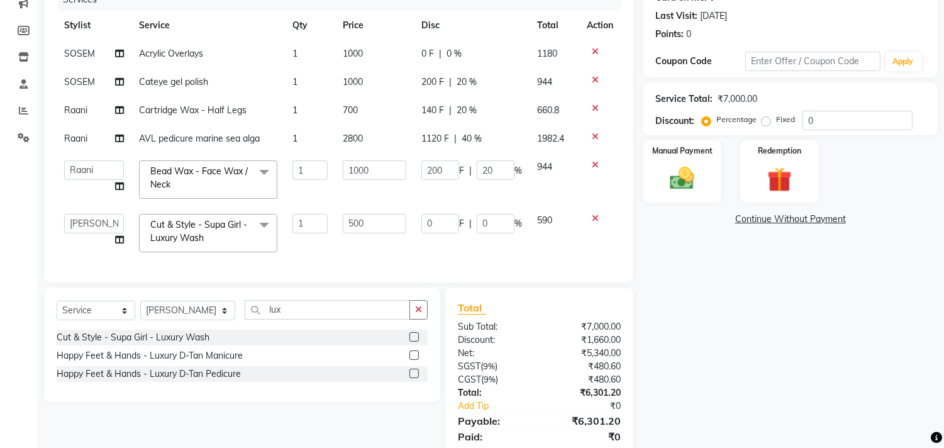
click at [467, 237] on td "0 F | 0 %" at bounding box center [472, 232] width 116 height 53
click at [477, 225] on input "0" at bounding box center [496, 223] width 38 height 19
type input "20"
click at [479, 253] on div "Services Stylist Service Qty Price Disc Total Action SOSEM Acrylic Overlays 1 1…" at bounding box center [339, 129] width 564 height 282
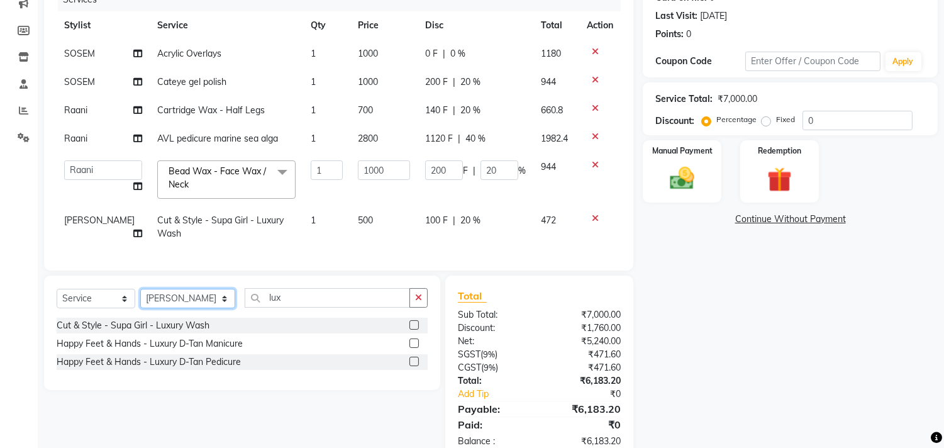
click at [191, 306] on select "Select Stylist [PERSON_NAME] [PERSON_NAME] Hi On Hair MAKYOPHI [PERSON_NAME] [P…" at bounding box center [187, 298] width 95 height 19
select select "43988"
click at [140, 299] on select "Select Stylist [PERSON_NAME] [PERSON_NAME] Hi On Hair MAKYOPHI [PERSON_NAME] [P…" at bounding box center [187, 298] width 95 height 19
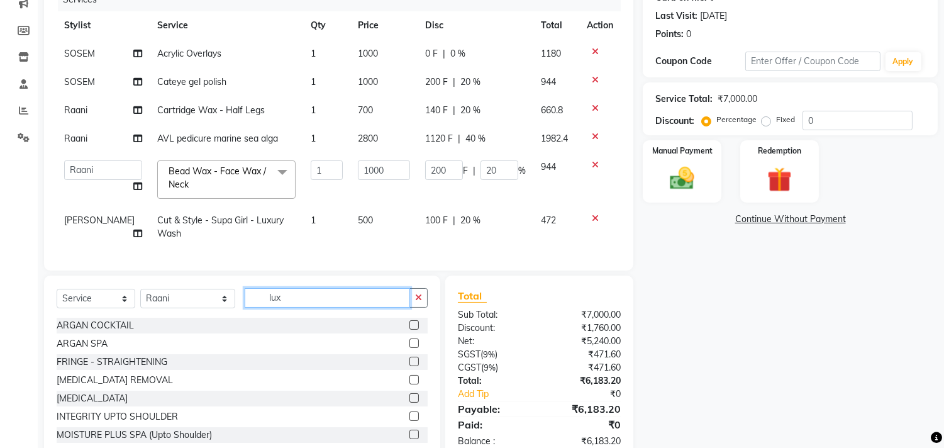
click at [260, 308] on input "lux" at bounding box center [327, 297] width 165 height 19
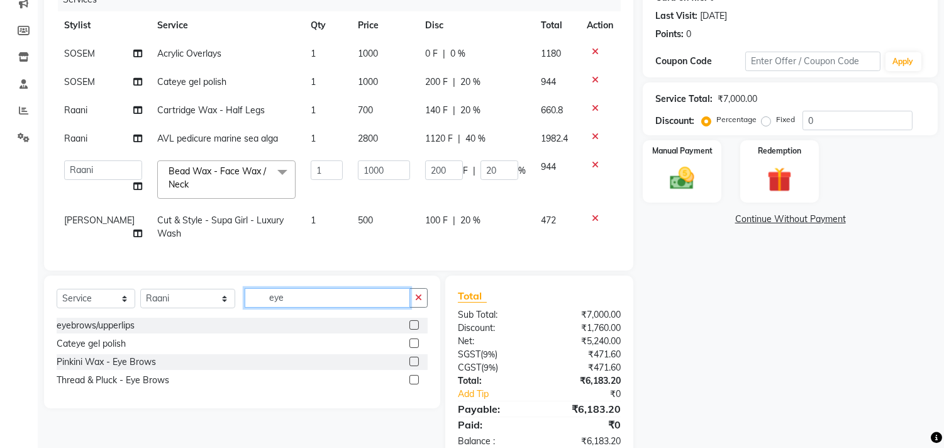
type input "eye"
click at [411, 384] on label at bounding box center [413, 379] width 9 height 9
click at [411, 384] on input "checkbox" at bounding box center [413, 380] width 8 height 8
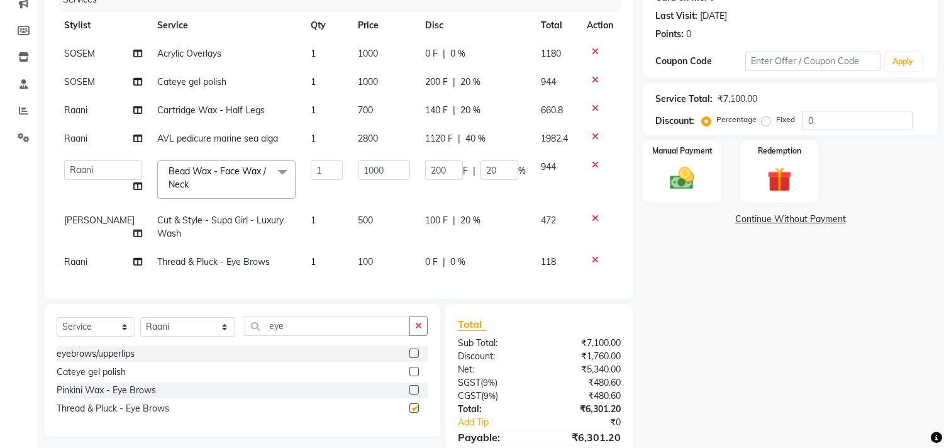
checkbox input "false"
click at [466, 276] on div "Services Stylist Service Qty Price Disc Total Action SOSEM Acrylic Overlays 1 1…" at bounding box center [339, 137] width 564 height 298
click at [443, 259] on span "|" at bounding box center [444, 261] width 3 height 13
select select "43988"
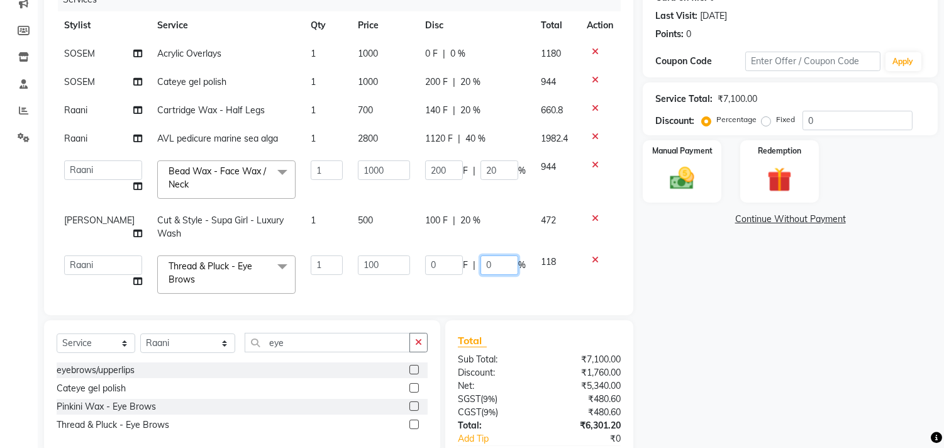
click at [481, 263] on input "0" at bounding box center [500, 264] width 38 height 19
type input "20"
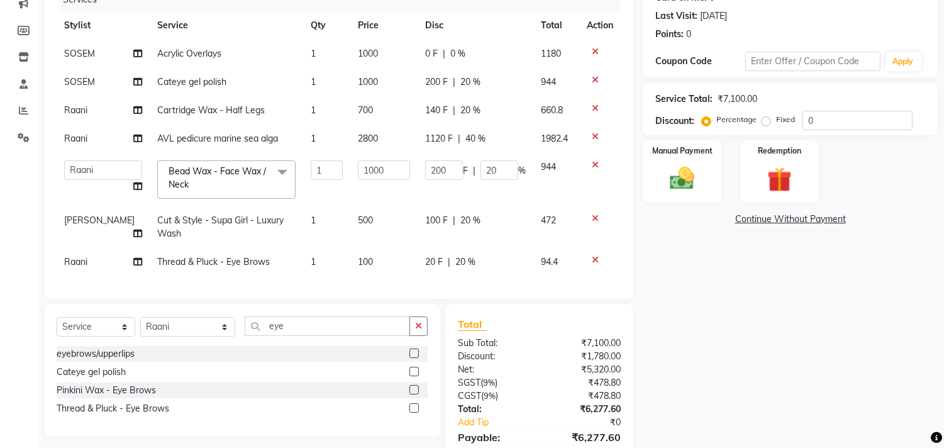
click at [394, 225] on td "500" at bounding box center [383, 227] width 67 height 42
select select "20990"
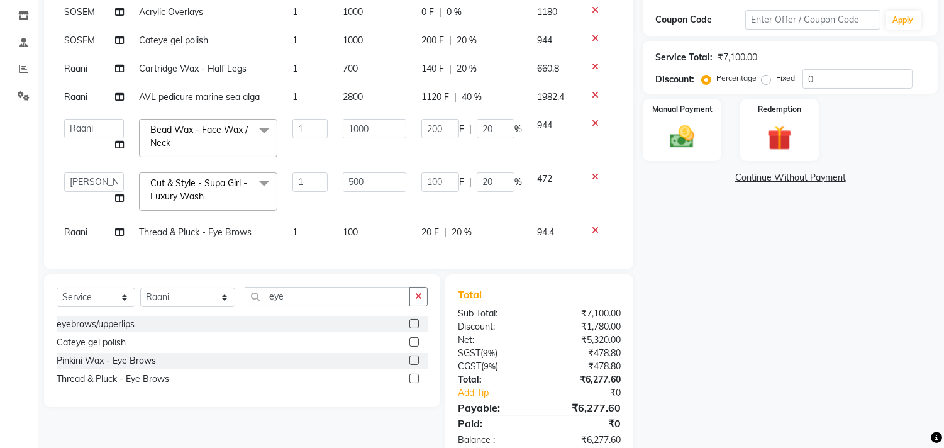
scroll to position [243, 0]
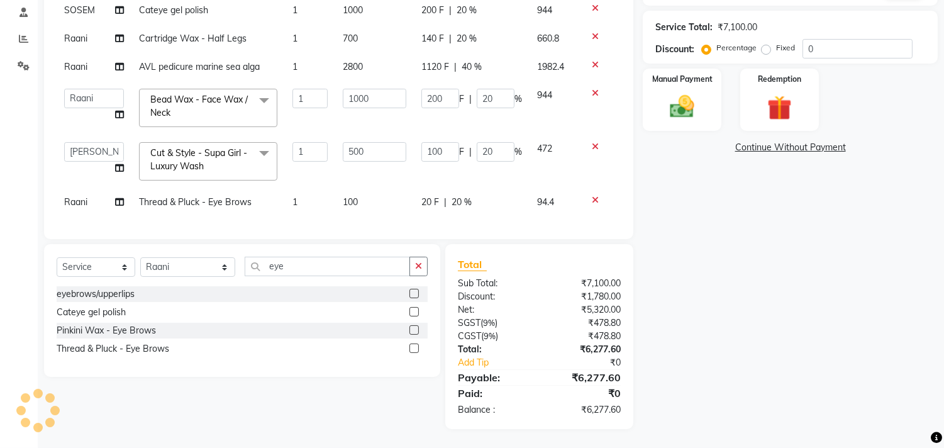
click at [711, 242] on div "Name: [PERSON_NAME] Membership: No Active Membership Total Visits: 26 Card on f…" at bounding box center [795, 142] width 304 height 574
click at [689, 260] on div "Name: [PERSON_NAME] Membership: No Active Membership Total Visits: 26 Card on f…" at bounding box center [795, 142] width 304 height 574
click at [674, 111] on img at bounding box center [683, 107] width 42 height 30
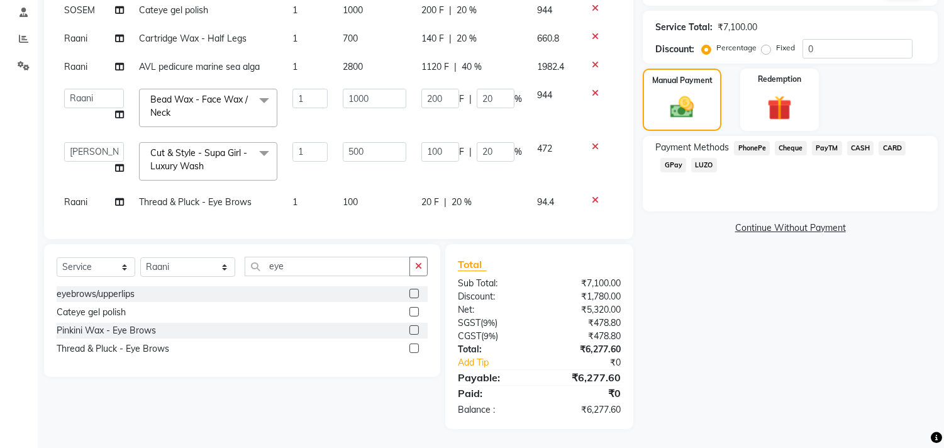
click at [673, 158] on span "GPay" at bounding box center [673, 165] width 26 height 14
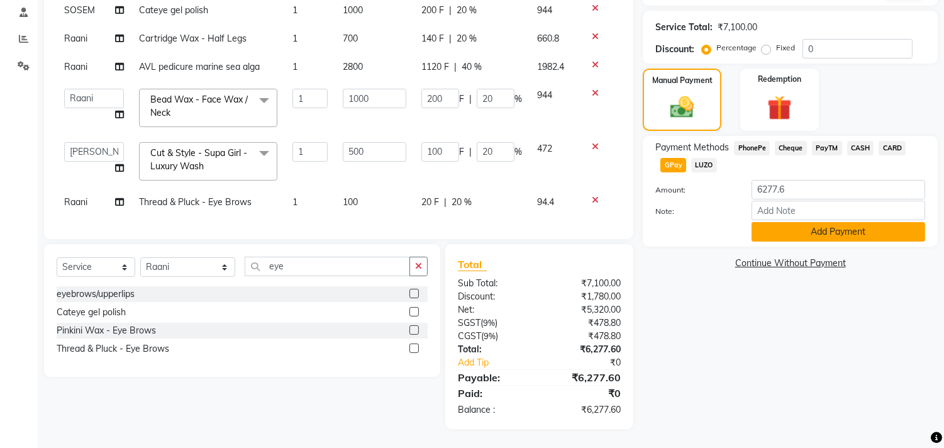
click at [783, 233] on button "Add Payment" at bounding box center [839, 231] width 174 height 19
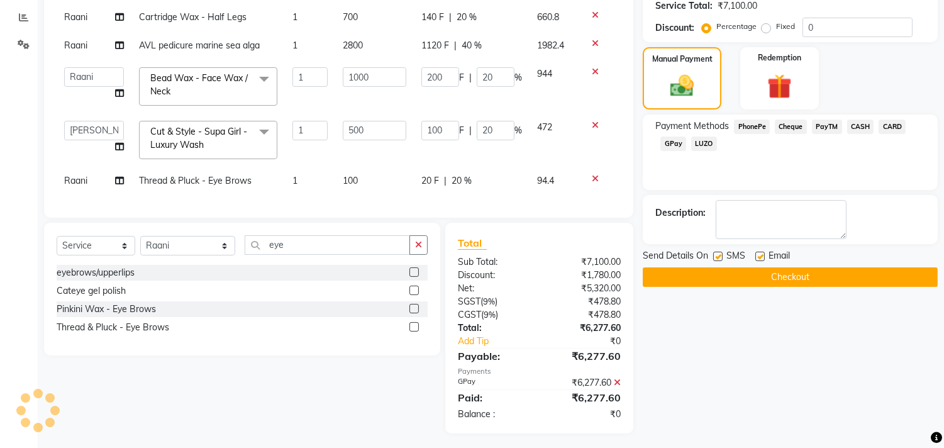
scroll to position [270, 0]
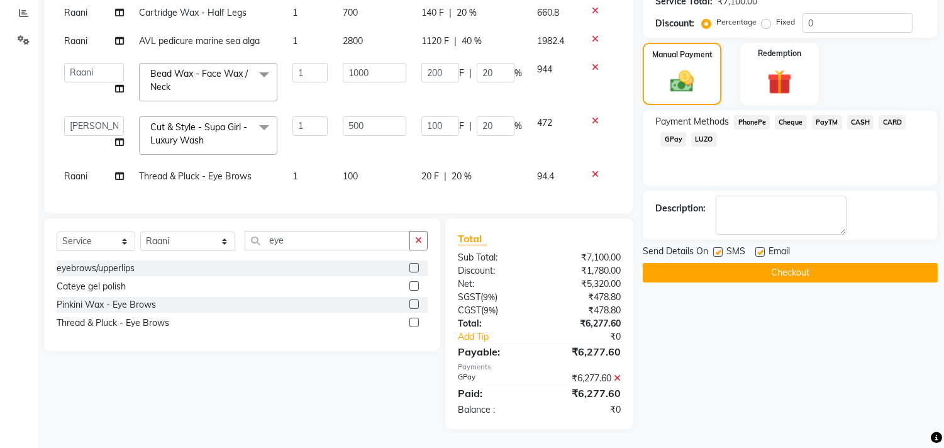
click at [758, 247] on label at bounding box center [759, 251] width 9 height 9
click at [758, 248] on input "checkbox" at bounding box center [759, 252] width 8 height 8
checkbox input "false"
click at [761, 264] on button "Checkout" at bounding box center [790, 272] width 295 height 19
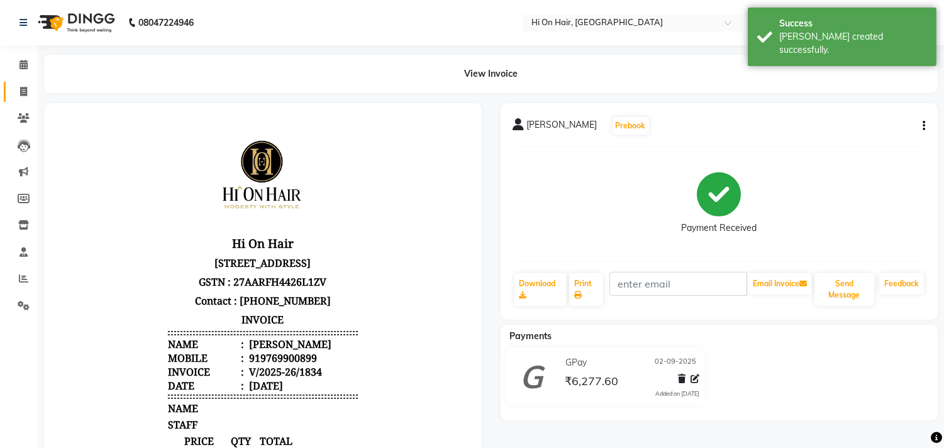
click at [21, 83] on link "Invoice" at bounding box center [19, 92] width 30 height 21
select select "service"
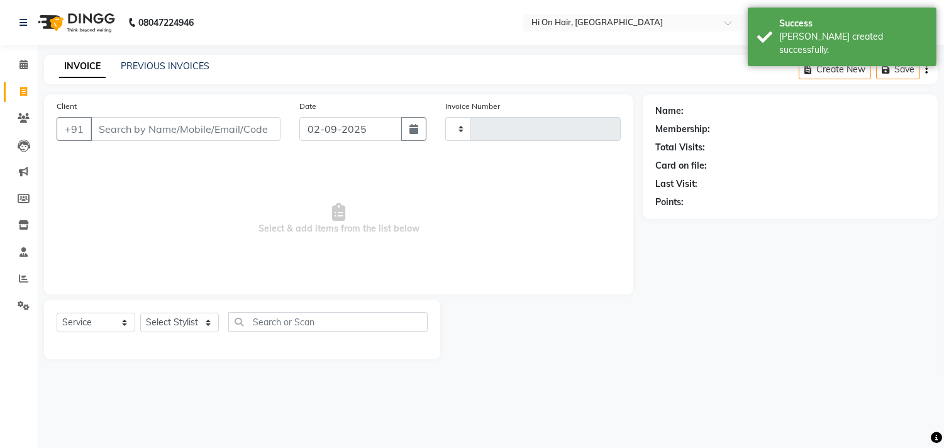
type input "1835"
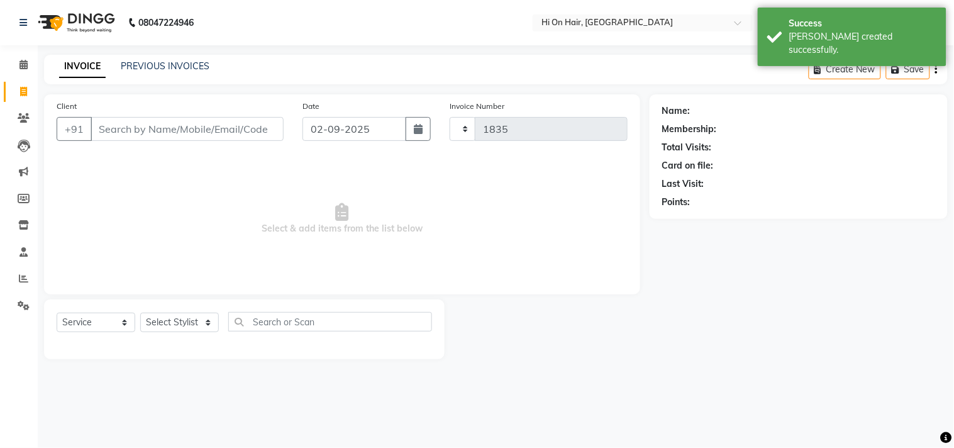
select select "535"
click at [157, 66] on link "PREVIOUS INVOICES" at bounding box center [165, 65] width 89 height 11
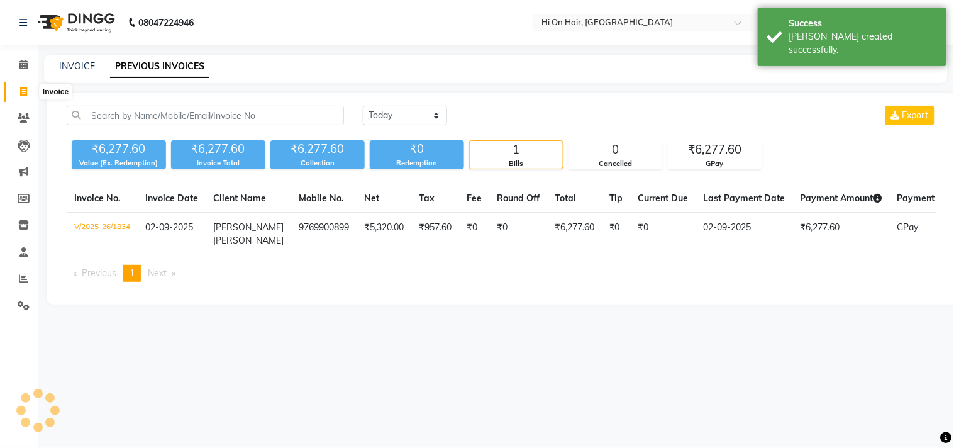
click at [26, 91] on icon at bounding box center [23, 91] width 7 height 9
select select "535"
select select "service"
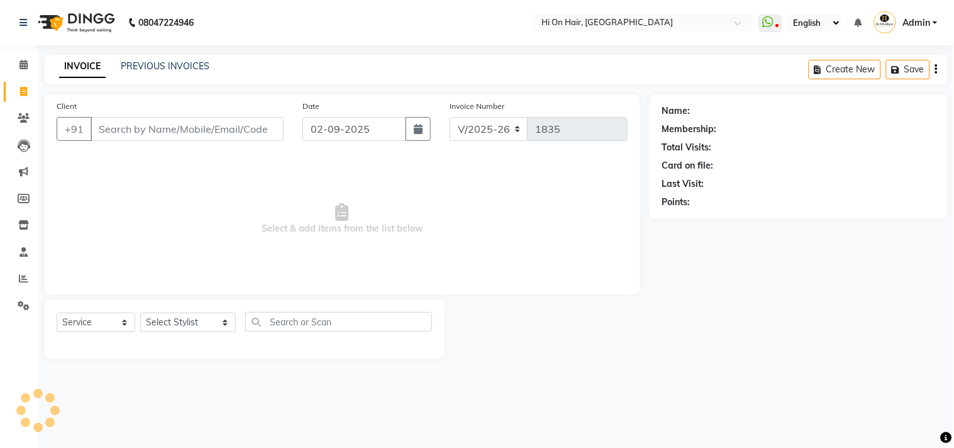
click at [142, 131] on input "Client" at bounding box center [187, 129] width 193 height 24
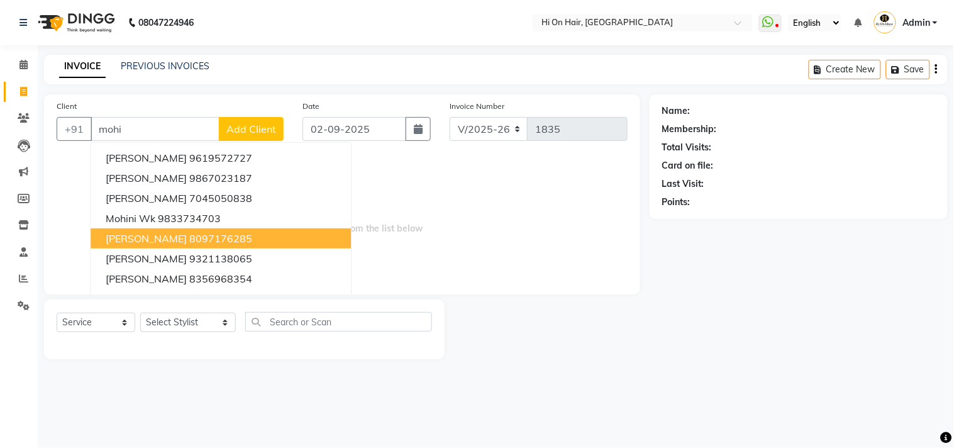
click at [185, 236] on button "[PERSON_NAME] 8097176285" at bounding box center [221, 238] width 260 height 20
type input "8097176285"
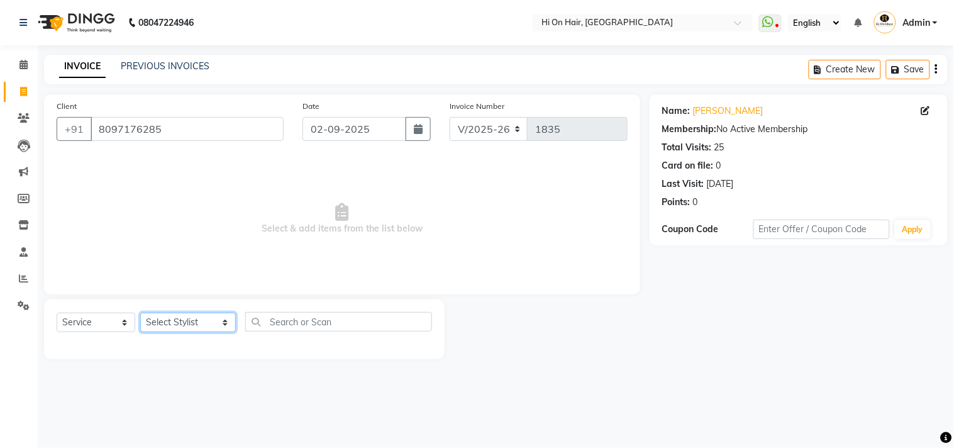
click at [185, 323] on select "Select Stylist [PERSON_NAME] [PERSON_NAME] Hi On Hair MAKYOPHI [PERSON_NAME] [P…" at bounding box center [188, 322] width 96 height 19
click at [198, 323] on select "Select Stylist [PERSON_NAME] [PERSON_NAME] Hi On Hair MAKYOPHI [PERSON_NAME] [P…" at bounding box center [188, 322] width 96 height 19
select select "26489"
click at [140, 313] on select "Select Stylist [PERSON_NAME] [PERSON_NAME] Hi On Hair MAKYOPHI [PERSON_NAME] [P…" at bounding box center [188, 322] width 96 height 19
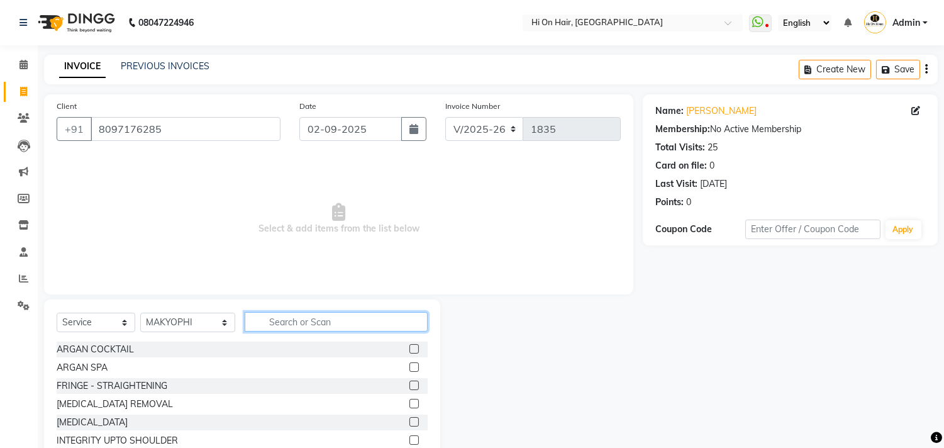
click at [297, 323] on input "text" at bounding box center [336, 321] width 183 height 19
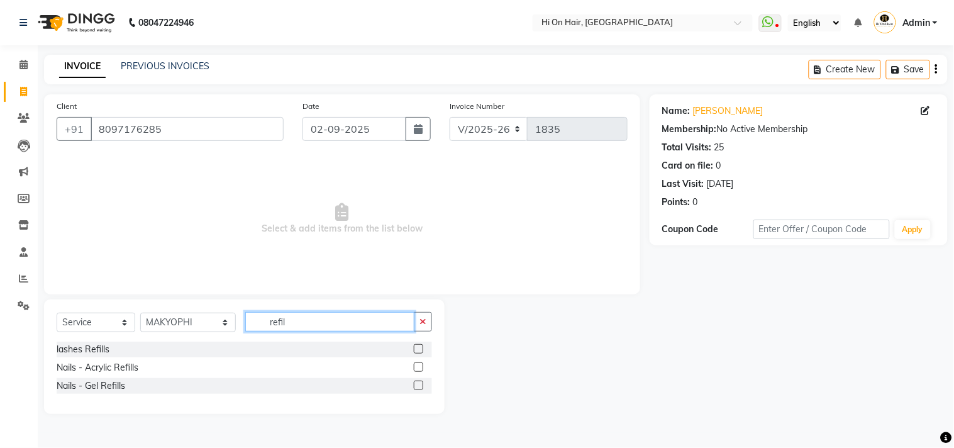
type input "refil"
click at [418, 367] on label at bounding box center [418, 366] width 9 height 9
click at [418, 367] on input "checkbox" at bounding box center [418, 368] width 8 height 8
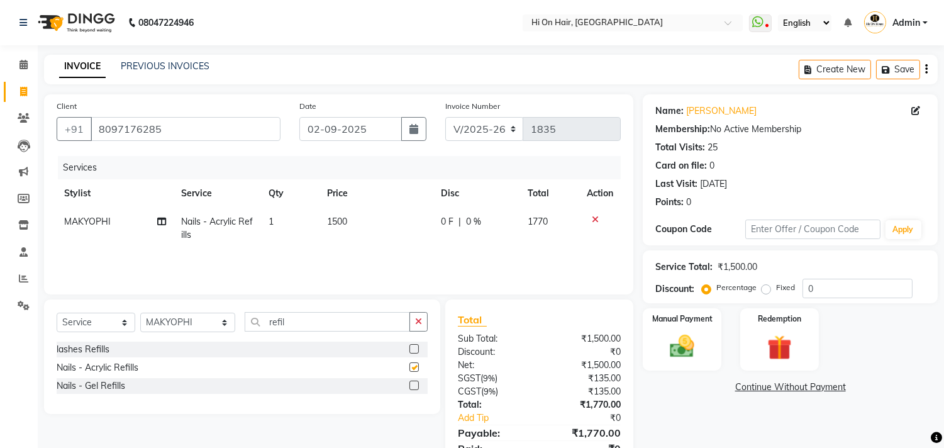
checkbox input "false"
click at [343, 228] on td "1500" at bounding box center [376, 229] width 113 height 42
select select "26489"
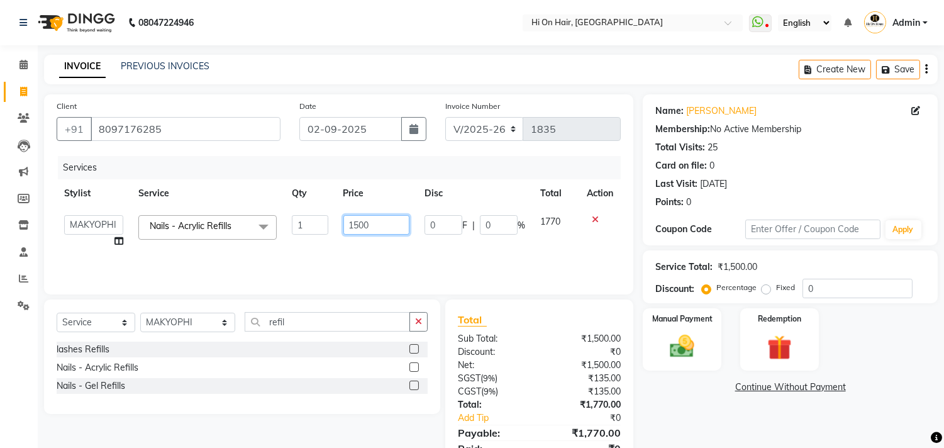
click at [356, 228] on input "1500" at bounding box center [376, 224] width 66 height 19
type input "1000"
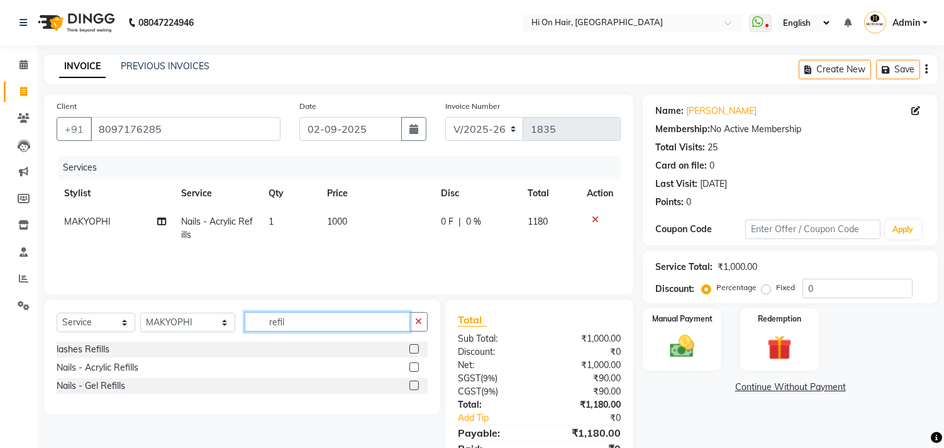
click at [264, 321] on input "refil" at bounding box center [327, 321] width 165 height 19
type input "off"
click at [413, 365] on label at bounding box center [413, 366] width 9 height 9
click at [413, 365] on input "checkbox" at bounding box center [413, 368] width 8 height 8
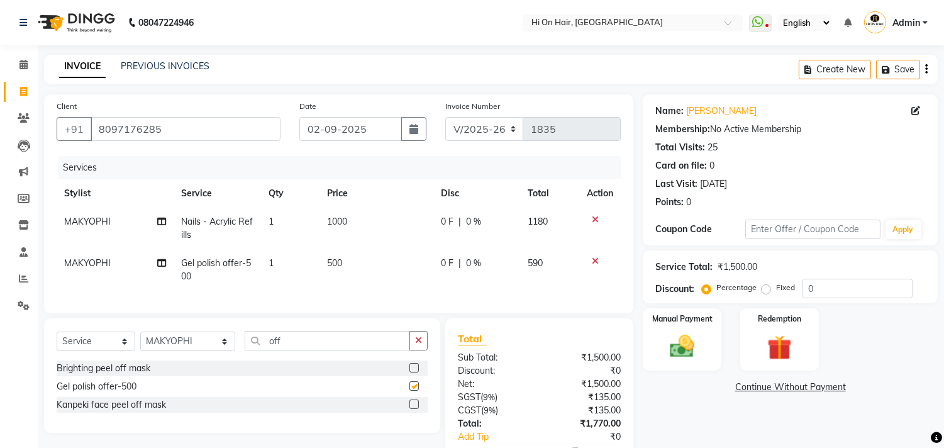
checkbox input "false"
click at [181, 350] on select "Select Stylist [PERSON_NAME] [PERSON_NAME] Hi On Hair MAKYOPHI [PERSON_NAME] [P…" at bounding box center [187, 340] width 95 height 19
click at [906, 423] on div "Name: [PERSON_NAME] Membership: No Active Membership Total Visits: 25 Card on f…" at bounding box center [795, 298] width 304 height 409
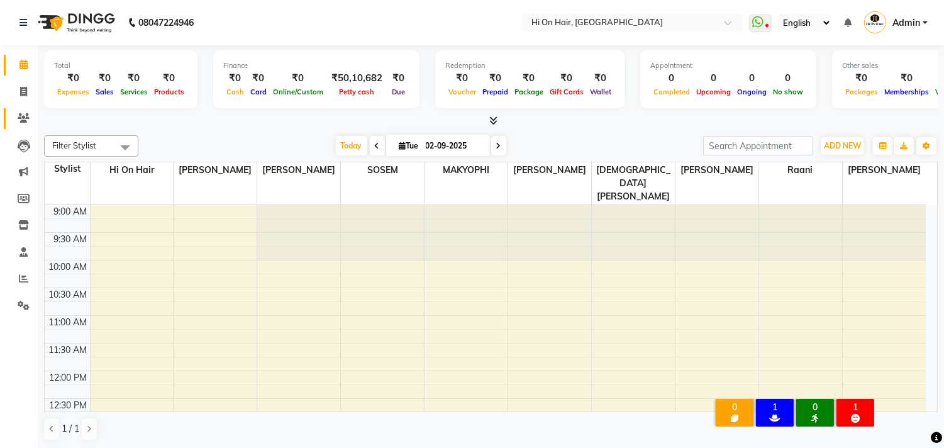
click at [22, 109] on link "Clients" at bounding box center [19, 118] width 30 height 21
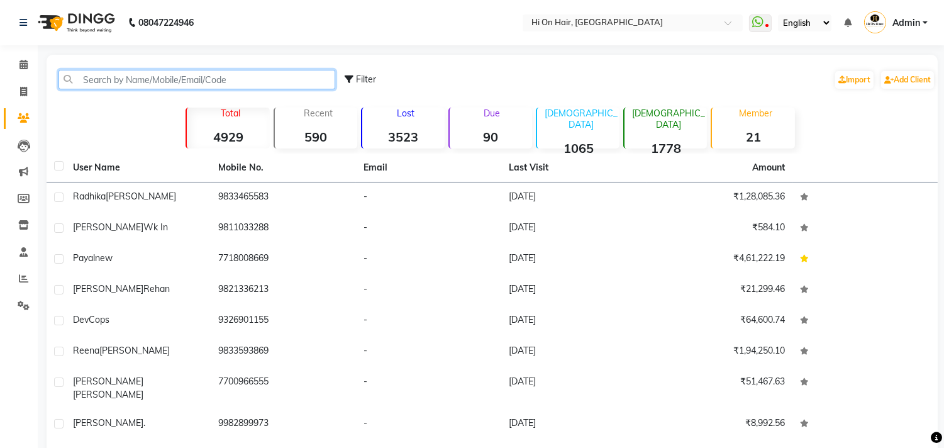
click at [108, 74] on input "text" at bounding box center [196, 79] width 277 height 19
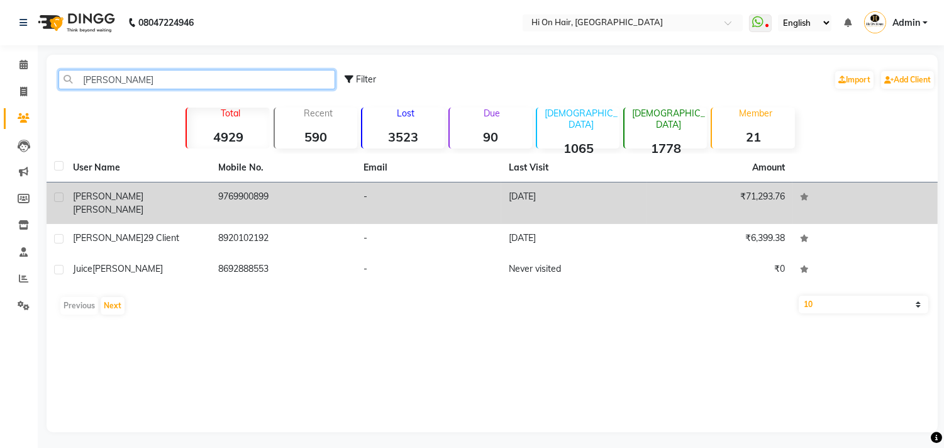
type input "Ranjeet"
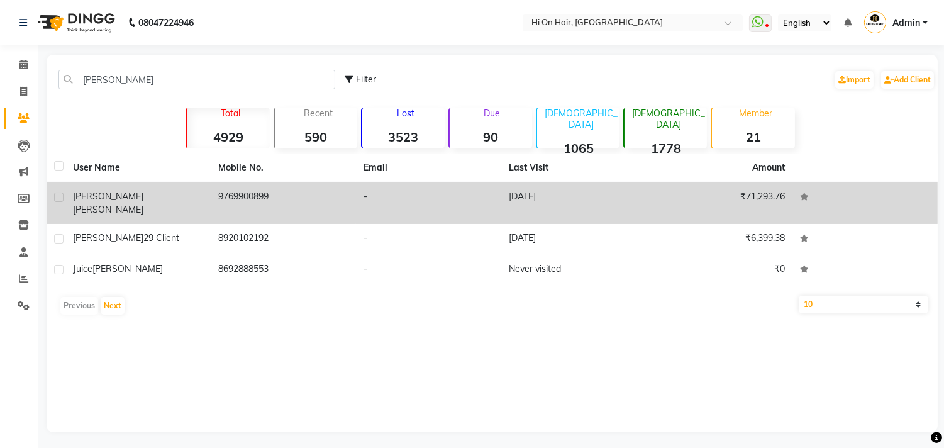
click at [189, 203] on div "Ranjeeta VASUDEVAN" at bounding box center [138, 203] width 130 height 26
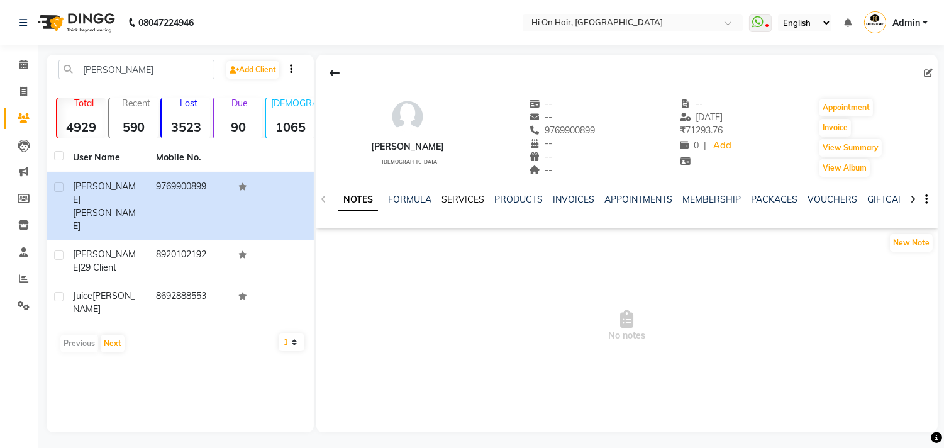
click at [461, 203] on link "SERVICES" at bounding box center [463, 199] width 43 height 11
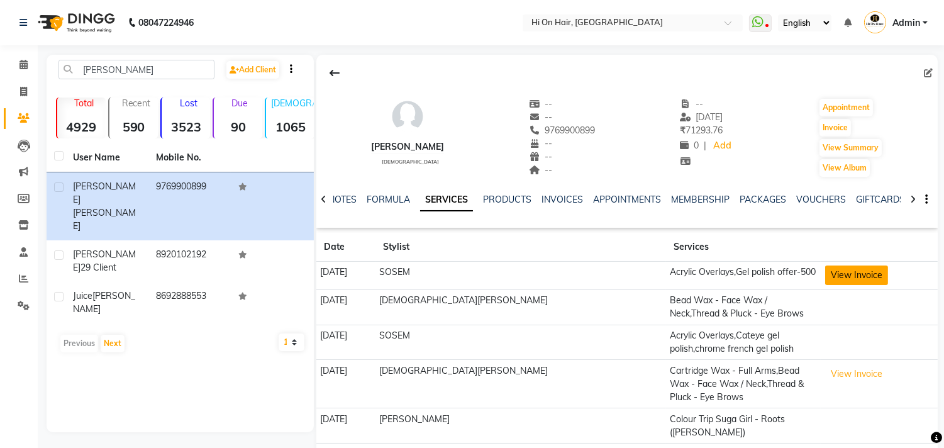
click at [825, 280] on button "View Invoice" at bounding box center [856, 274] width 63 height 19
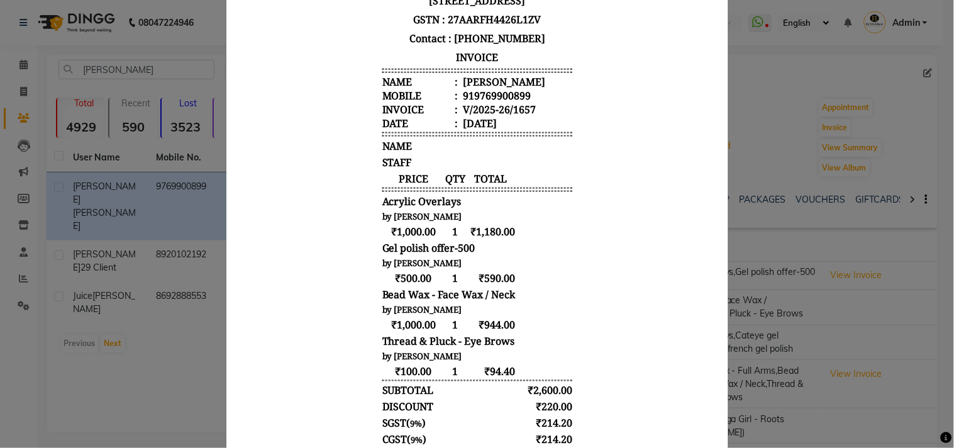
scroll to position [223, 0]
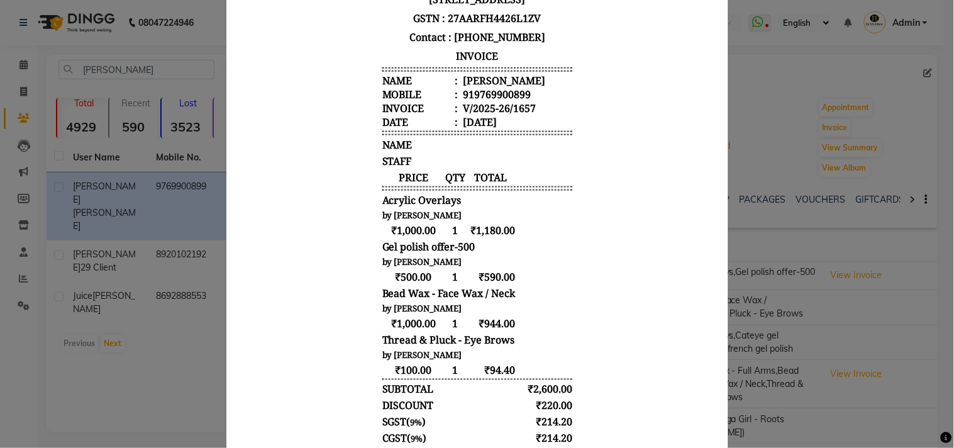
click at [828, 264] on ngb-modal-window "INVOICE View Invoice Close" at bounding box center [477, 224] width 954 height 448
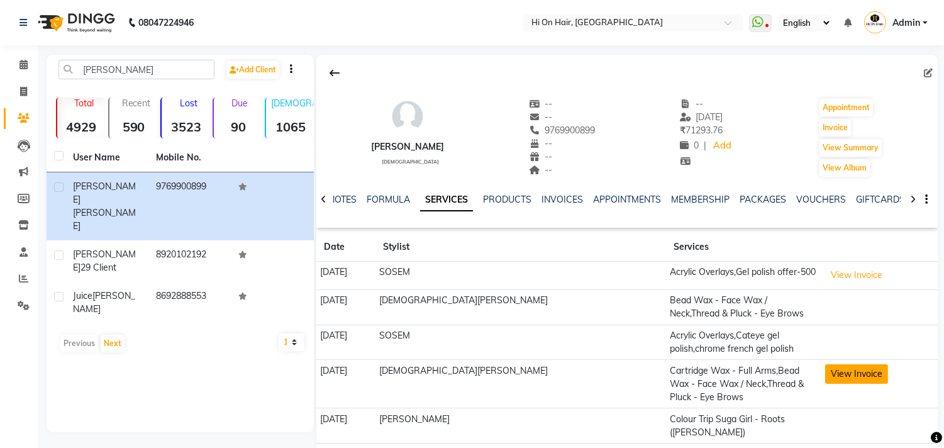
click at [825, 372] on button "View Invoice" at bounding box center [856, 373] width 63 height 19
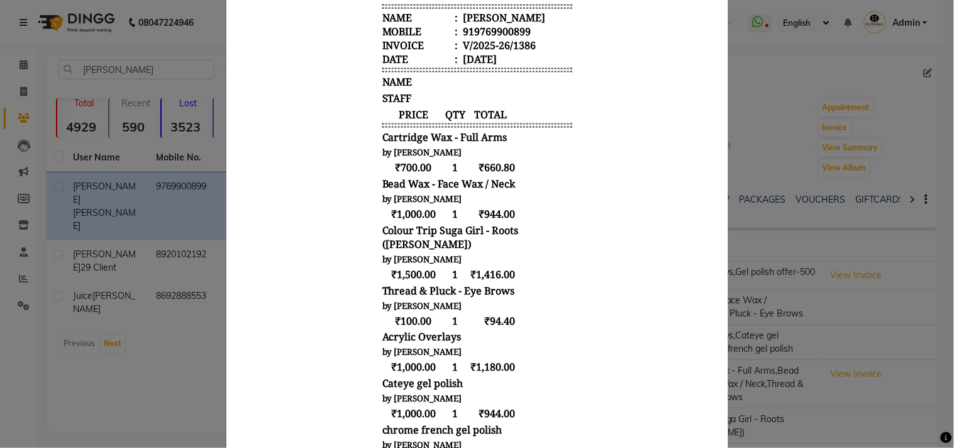
scroll to position [292, 0]
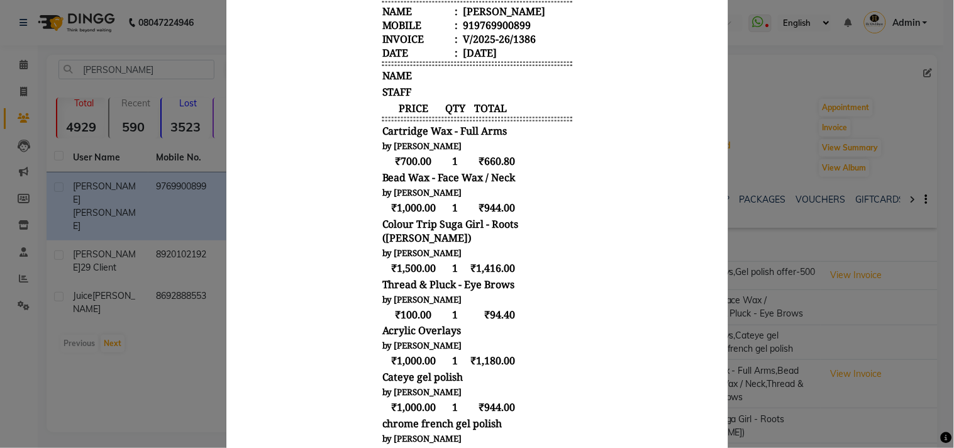
click at [257, 373] on body "Hi On Hair Shop no: 18, Ground Floor, Plot no: 17, Palm Beach Galleria Mall, Ph…" at bounding box center [477, 207] width 472 height 839
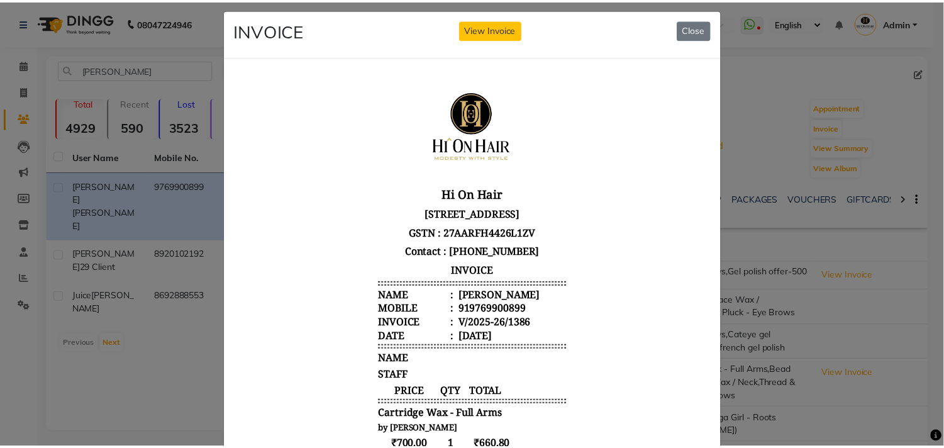
scroll to position [0, 0]
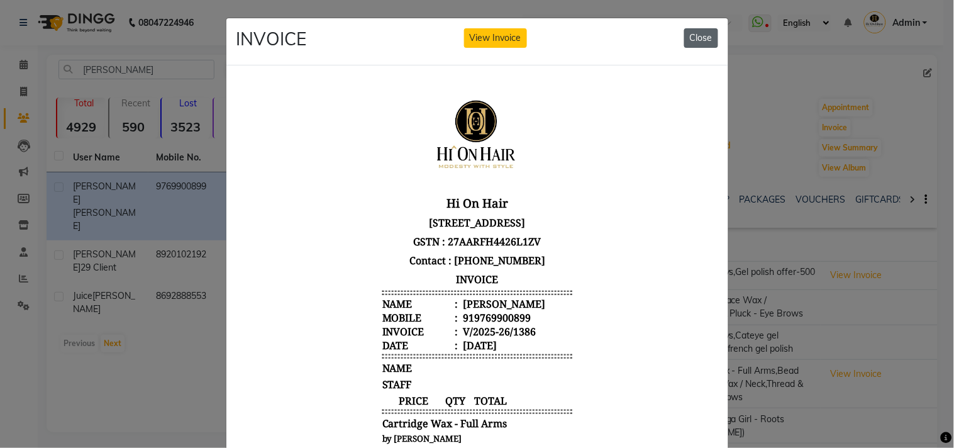
click at [698, 42] on button "Close" at bounding box center [701, 37] width 34 height 19
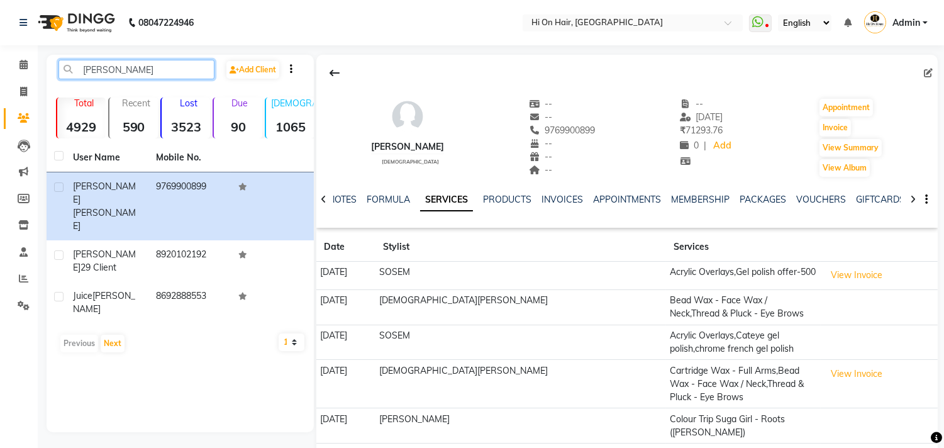
click at [104, 70] on input "Ranjeet" at bounding box center [136, 69] width 156 height 19
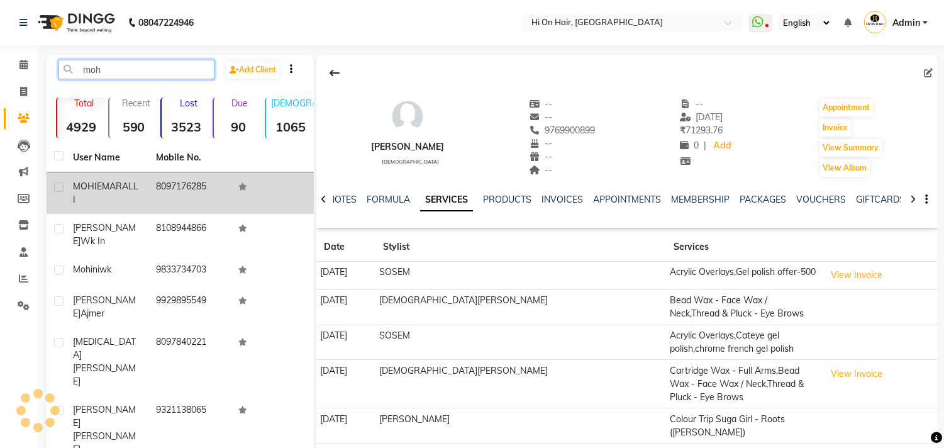
type input "moh"
click at [160, 199] on td "8097176285" at bounding box center [189, 193] width 83 height 42
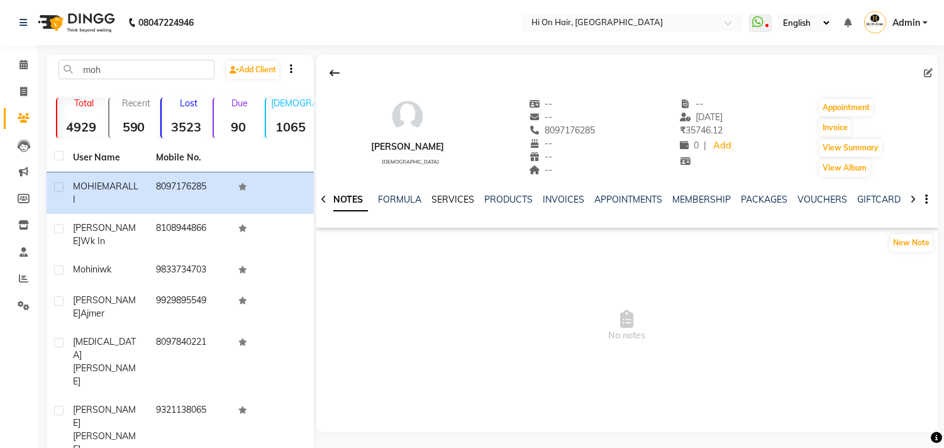
click at [453, 199] on link "SERVICES" at bounding box center [452, 199] width 43 height 11
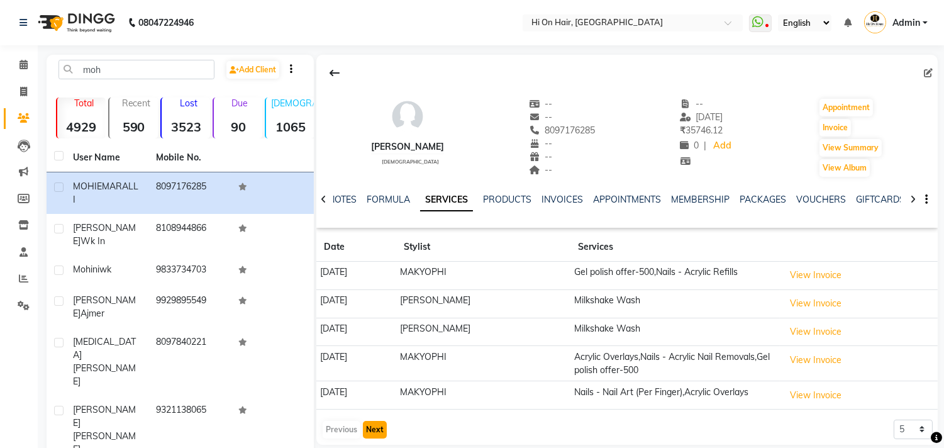
click at [375, 428] on button "Next" at bounding box center [375, 430] width 24 height 18
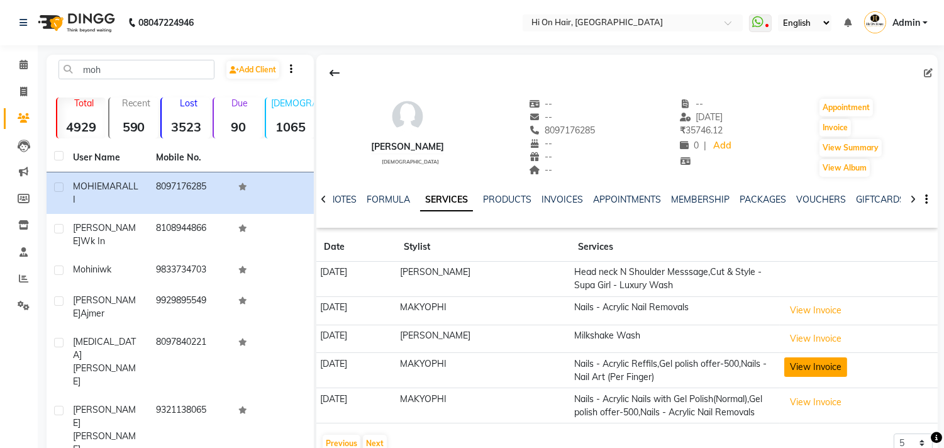
click at [810, 363] on button "View Invoice" at bounding box center [815, 366] width 63 height 19
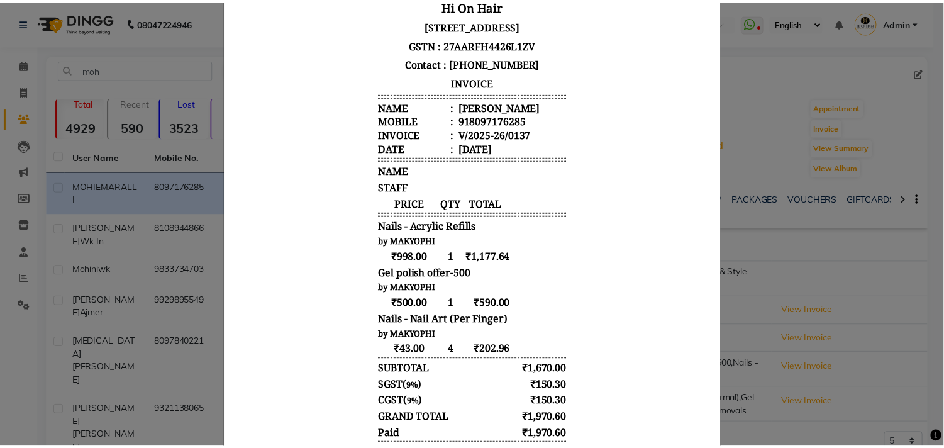
scroll to position [203, 0]
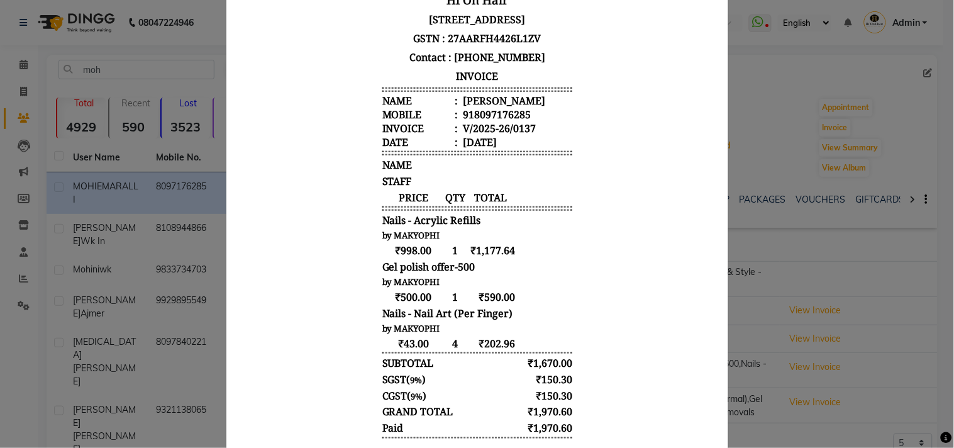
click at [777, 235] on ngb-modal-window "INVOICE View Invoice Close" at bounding box center [477, 224] width 954 height 448
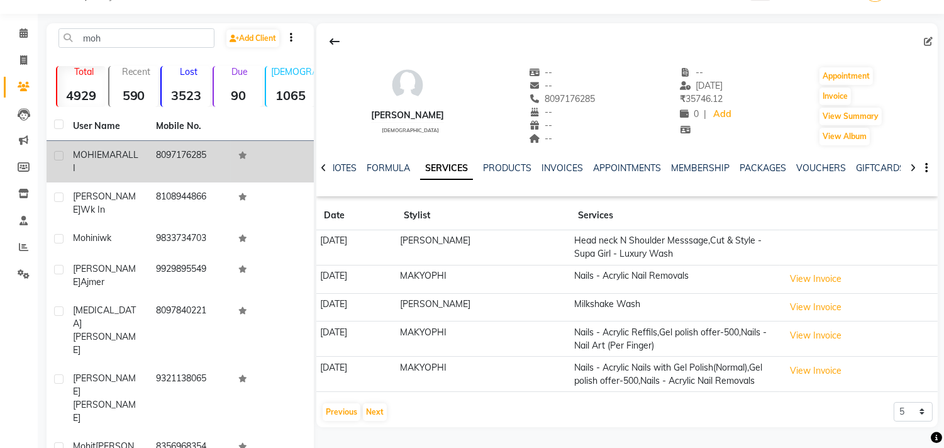
scroll to position [0, 0]
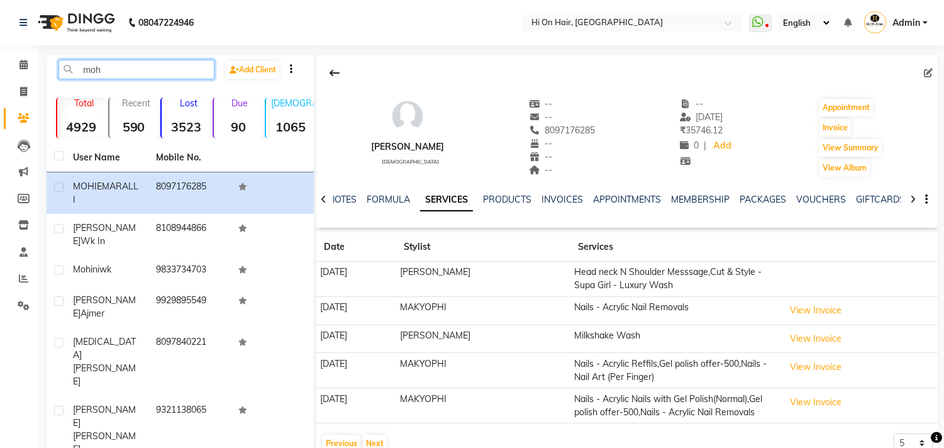
drag, startPoint x: 116, startPoint y: 75, endPoint x: 0, endPoint y: 74, distance: 116.4
click at [0, 74] on app-home "08047224946 Select Location × Hi On Hair, Palm Beach Galleria WhatsApp Status ✕…" at bounding box center [472, 337] width 944 height 674
click at [26, 279] on icon at bounding box center [23, 278] width 9 height 9
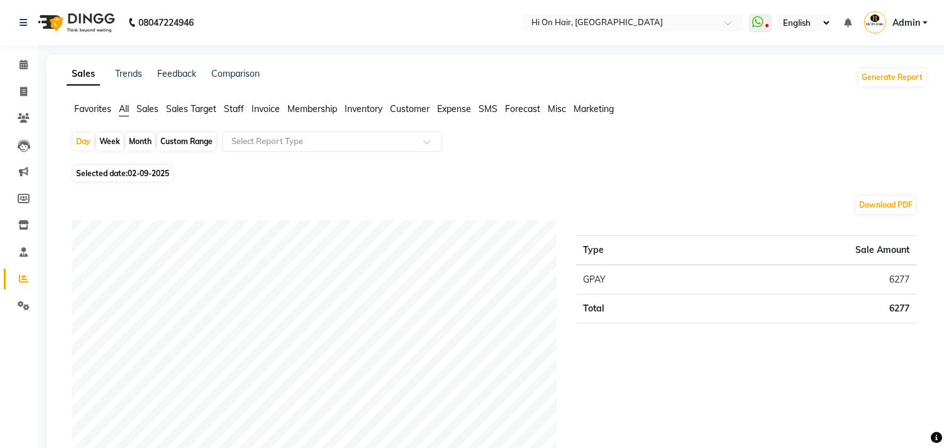
click at [139, 145] on div "Month" at bounding box center [140, 142] width 29 height 18
select select "9"
select select "2025"
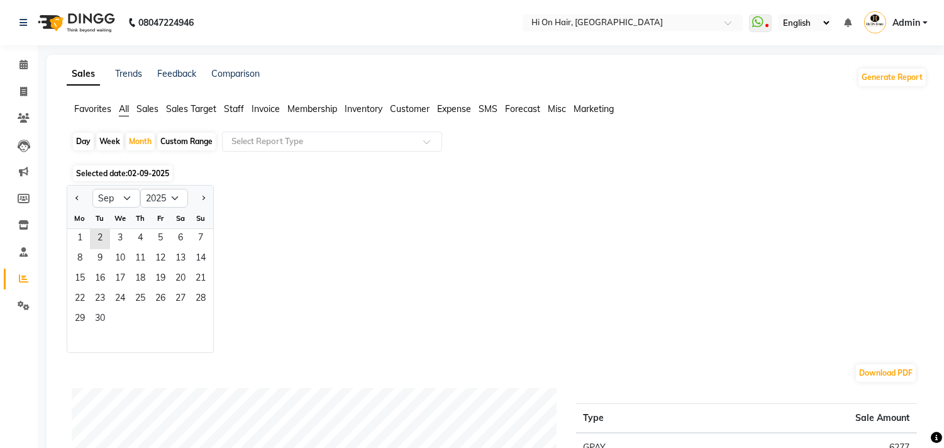
click at [85, 199] on div at bounding box center [79, 198] width 25 height 20
click at [78, 195] on span "Previous month" at bounding box center [77, 197] width 4 height 4
select select "8"
click at [158, 238] on span "1" at bounding box center [160, 239] width 20 height 20
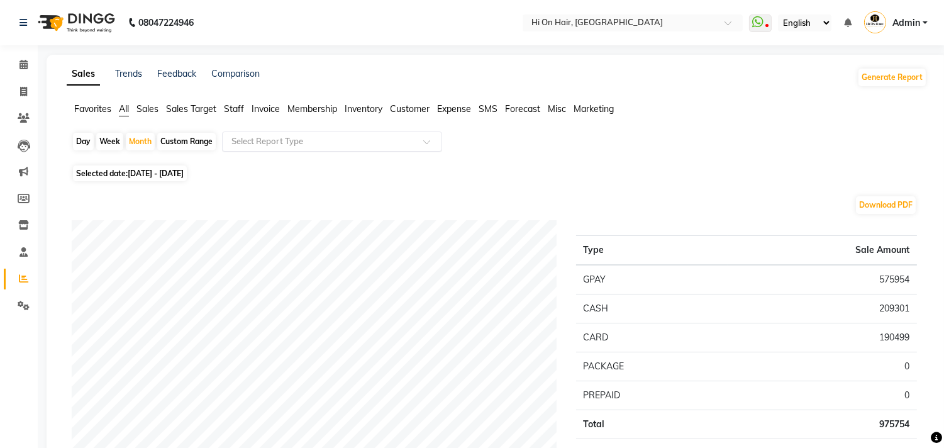
click at [313, 139] on input "text" at bounding box center [319, 141] width 181 height 13
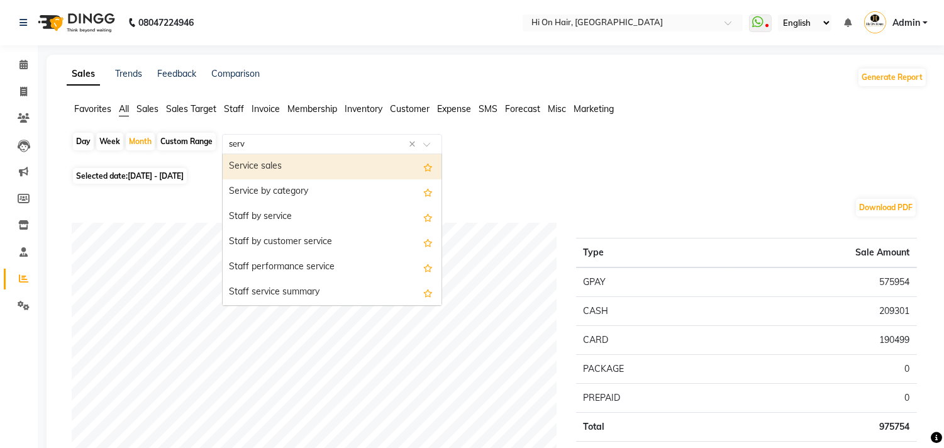
type input "servi"
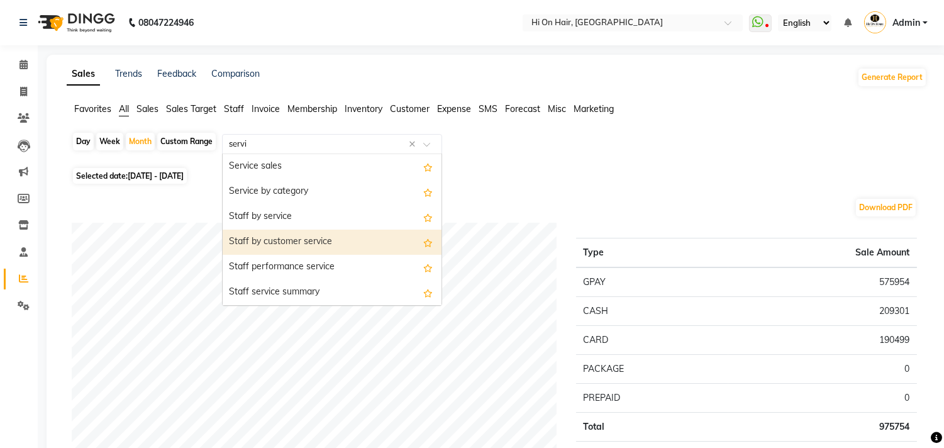
click at [311, 242] on div "Staff by customer service" at bounding box center [332, 242] width 219 height 25
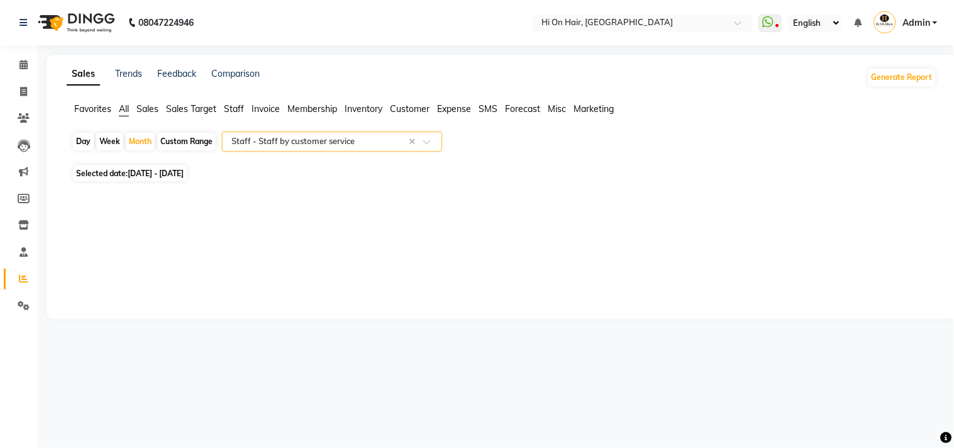
select select "full_report"
select select "csv"
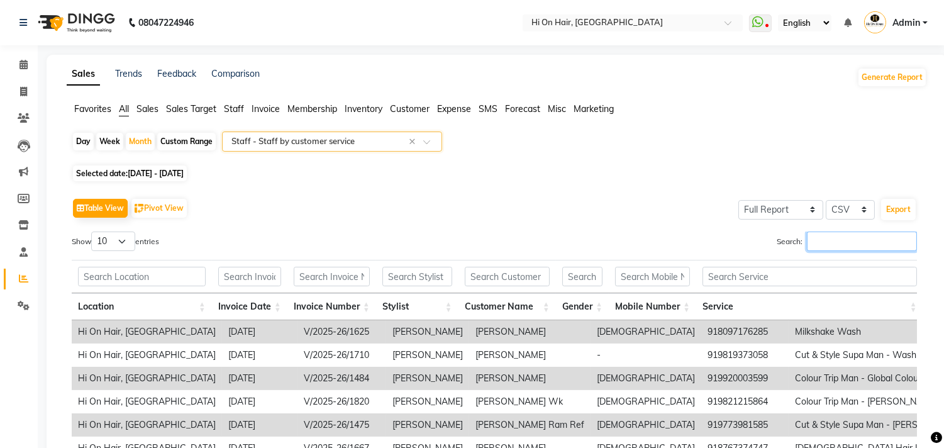
click at [845, 242] on input "Search:" at bounding box center [862, 240] width 110 height 19
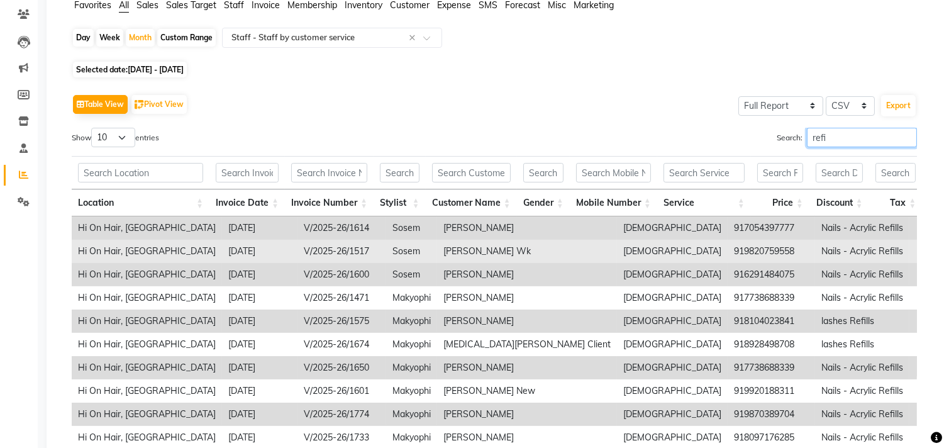
scroll to position [140, 0]
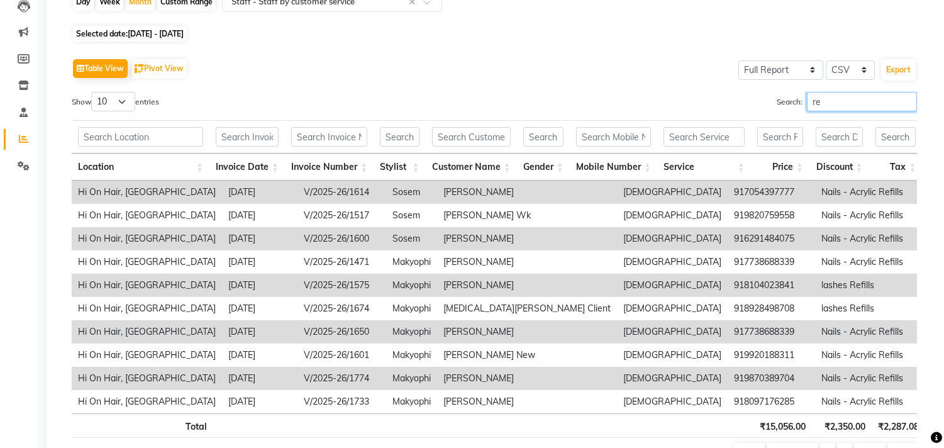
type input "r"
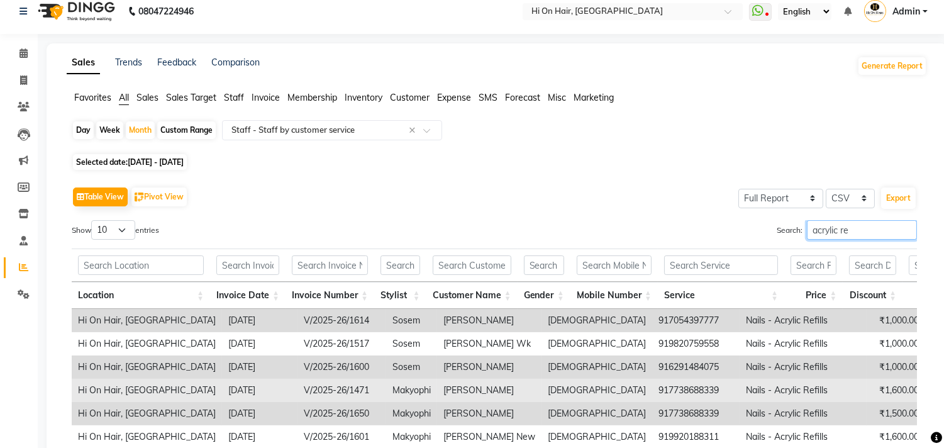
scroll to position [0, 0]
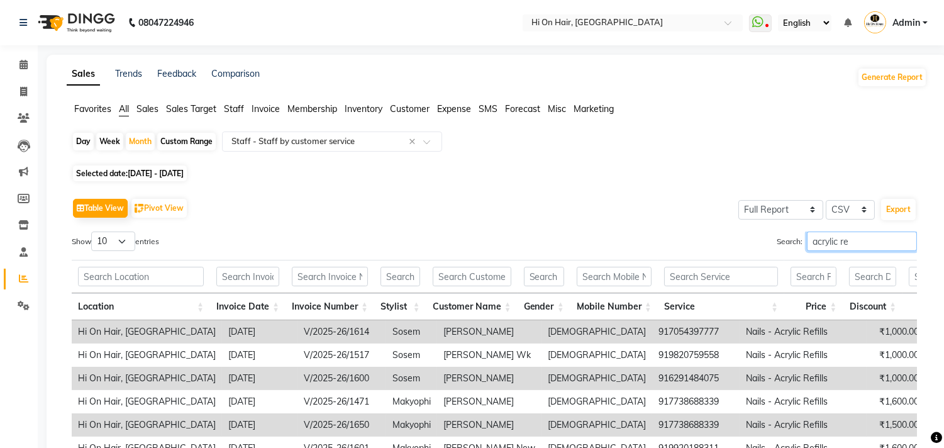
type input "acrylic re"
click at [81, 145] on div "Day" at bounding box center [83, 142] width 21 height 18
select select "8"
select select "2025"
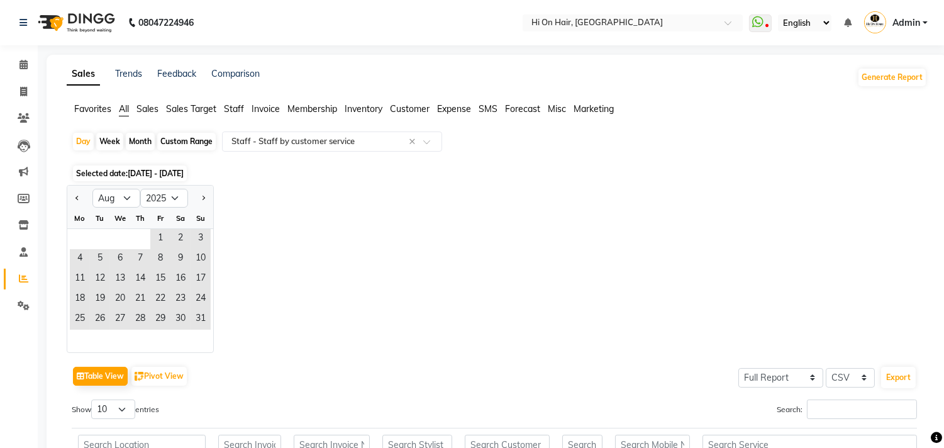
click at [314, 211] on div "Jan Feb Mar Apr May Jun Jul Aug Sep Oct Nov Dec 2015 2016 2017 2018 2019 2020 2…" at bounding box center [497, 269] width 860 height 168
click at [284, 256] on div "Jan Feb Mar Apr May Jun Jul Aug Sep Oct Nov Dec 2015 2016 2017 2018 2019 2020 2…" at bounding box center [497, 269] width 860 height 168
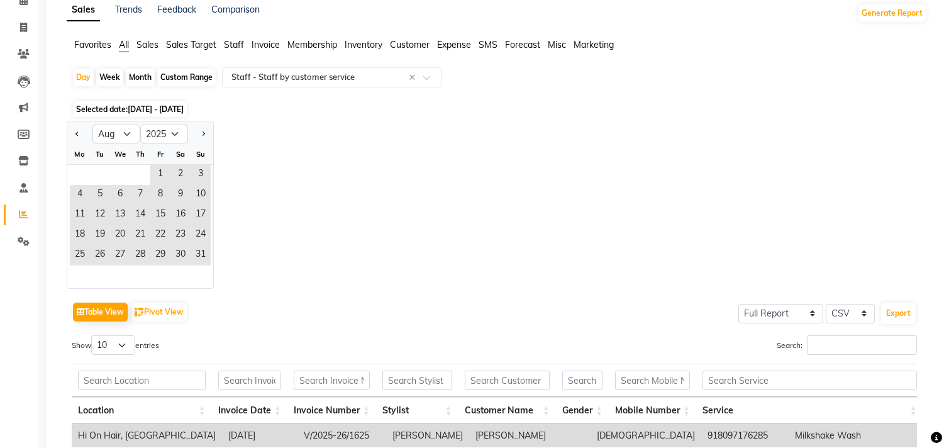
scroll to position [40, 0]
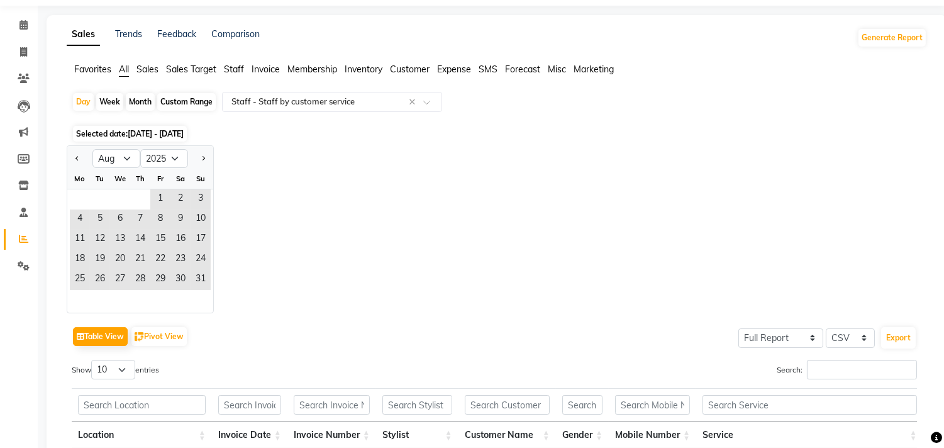
click at [281, 142] on div "Day Week Month Custom Range Select Report Type × Staff - Staff by customer serv…" at bounding box center [497, 418] width 860 height 653
click at [400, 191] on div "Jan Feb Mar Apr May Jun Jul Aug Sep Oct Nov Dec 2015 2016 2017 2018 2019 2020 2…" at bounding box center [497, 229] width 860 height 168
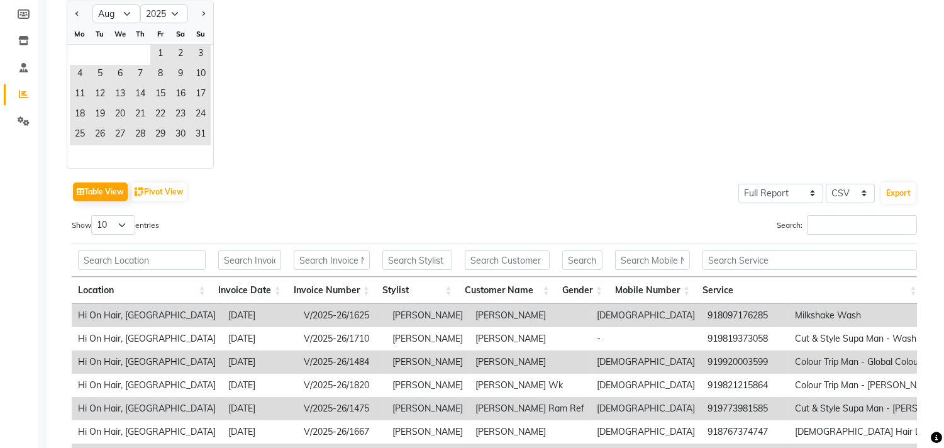
scroll to position [319, 0]
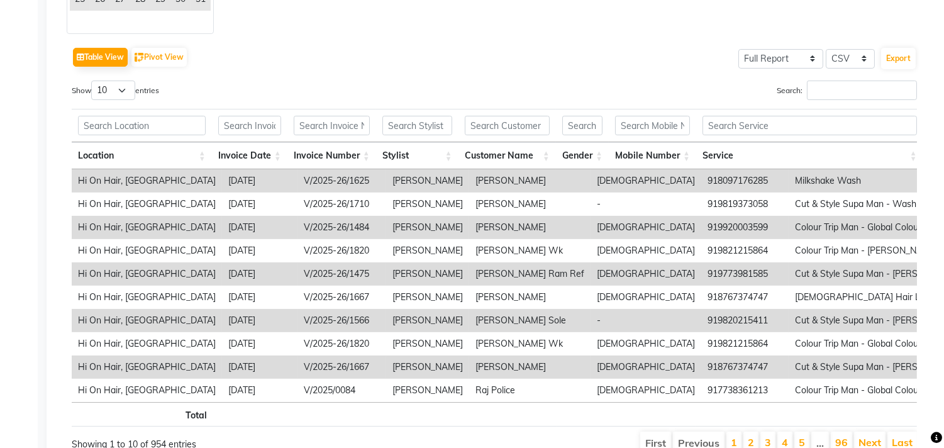
click at [256, 44] on div "Table View Pivot View Select Full Report Filtered Report Select CSV PDF Export" at bounding box center [494, 57] width 845 height 26
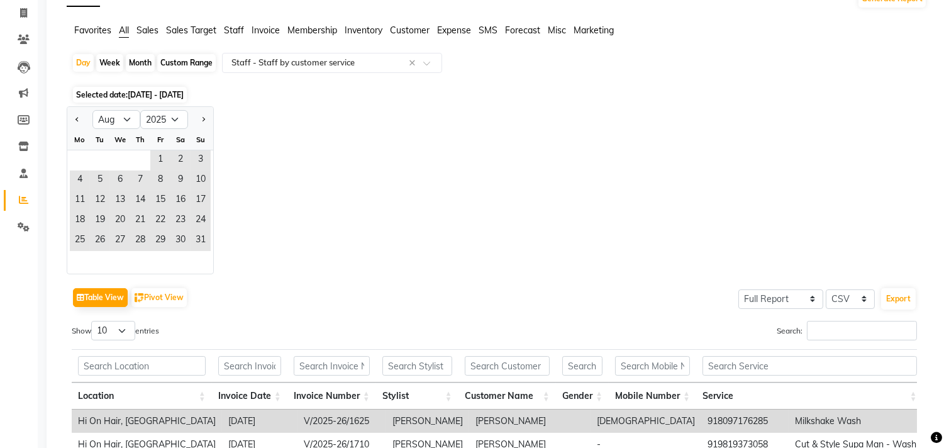
scroll to position [40, 0]
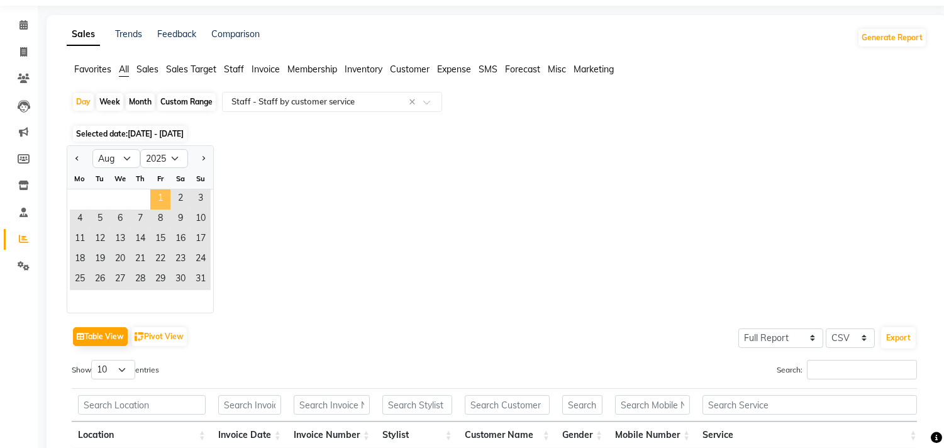
click at [164, 198] on span "1" at bounding box center [160, 199] width 20 height 20
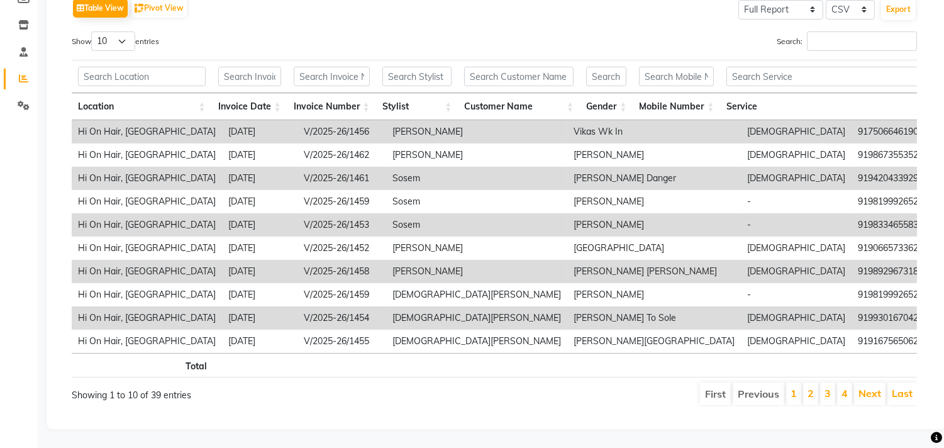
scroll to position [0, 0]
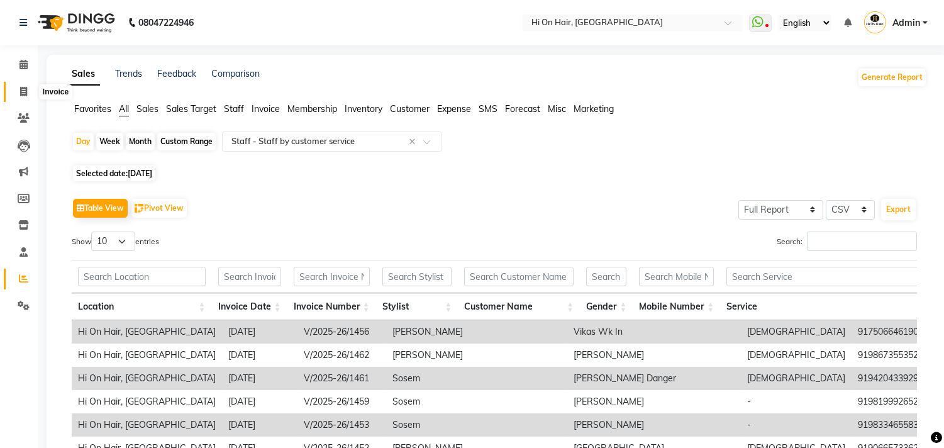
click at [23, 90] on icon at bounding box center [23, 91] width 7 height 9
select select "service"
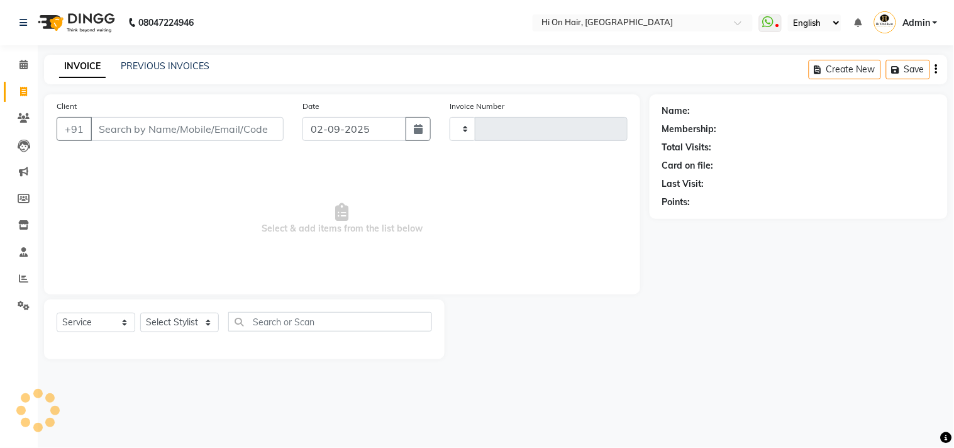
type input "1835"
select select "535"
click at [189, 66] on link "PREVIOUS INVOICES" at bounding box center [165, 65] width 89 height 11
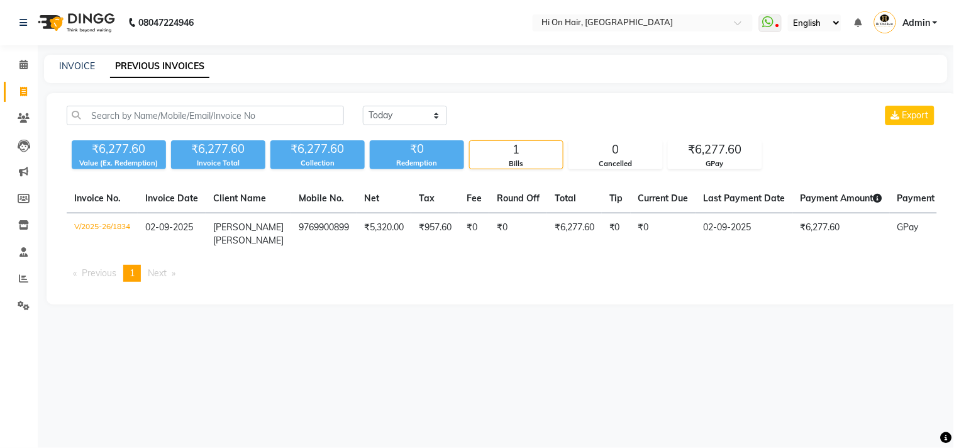
drag, startPoint x: 32, startPoint y: 80, endPoint x: 20, endPoint y: 91, distance: 16.0
click at [27, 84] on li "Invoice" at bounding box center [19, 92] width 38 height 27
click at [20, 91] on icon at bounding box center [23, 91] width 7 height 9
select select "535"
select select "service"
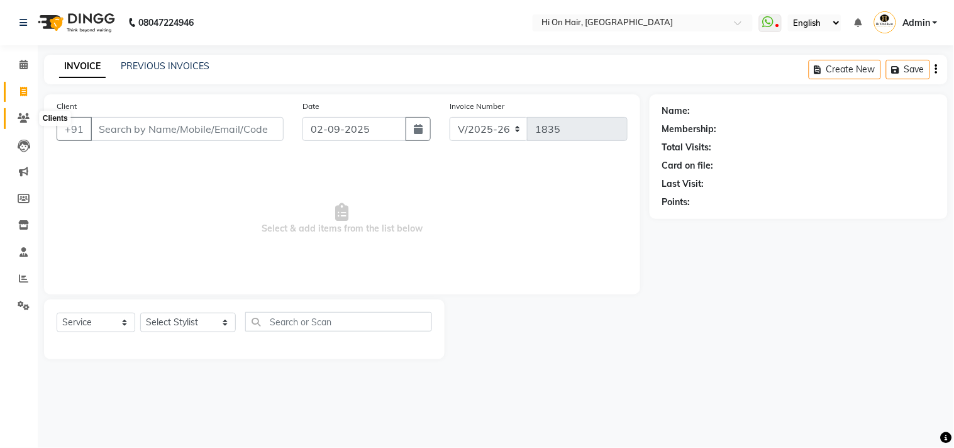
click at [16, 112] on span at bounding box center [24, 118] width 22 height 14
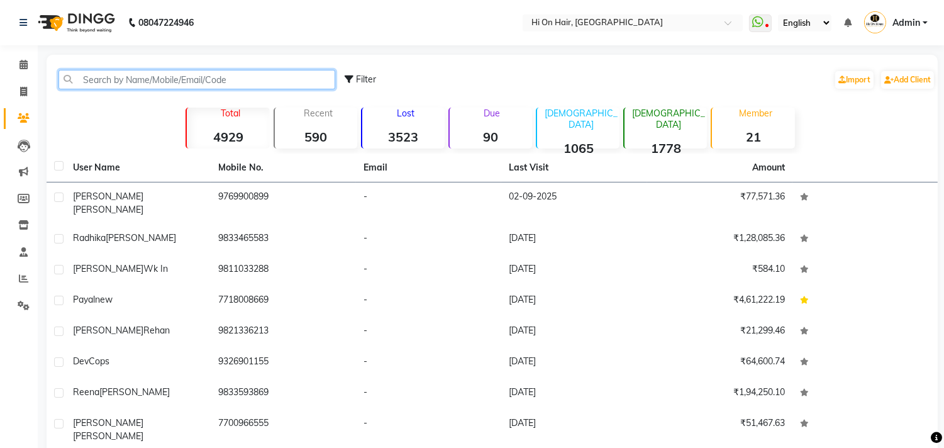
click at [86, 82] on input "text" at bounding box center [196, 79] width 277 height 19
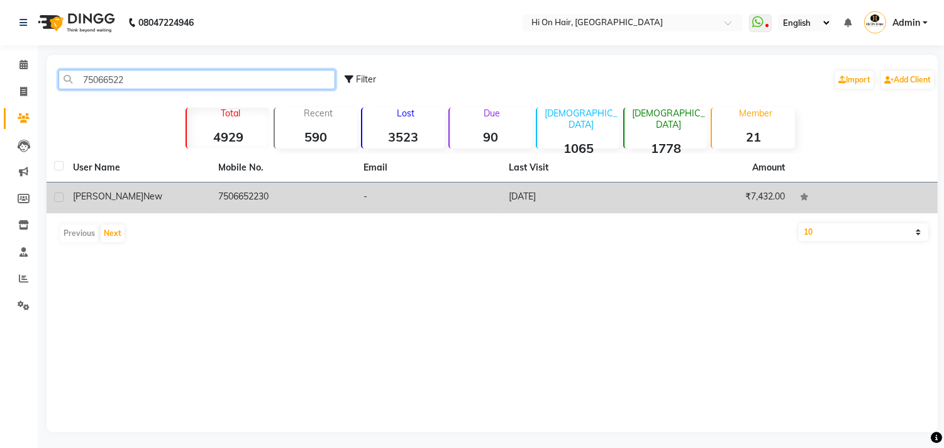
type input "75066522"
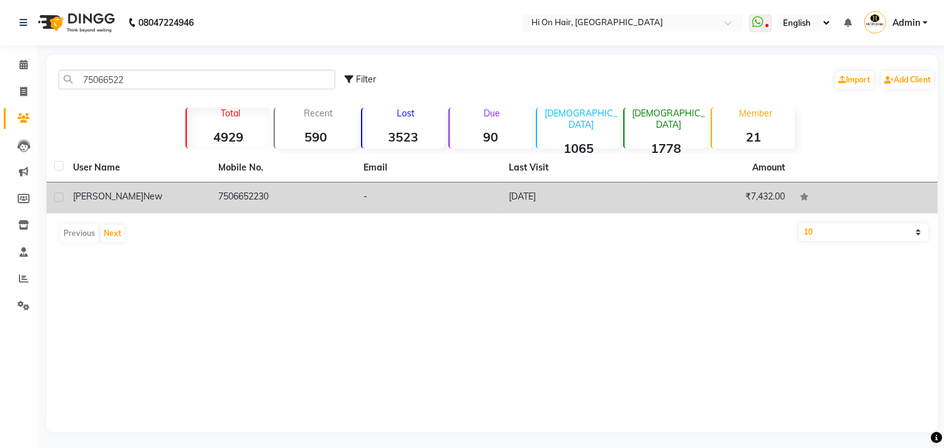
click at [211, 202] on td "7506652230" at bounding box center [283, 197] width 145 height 31
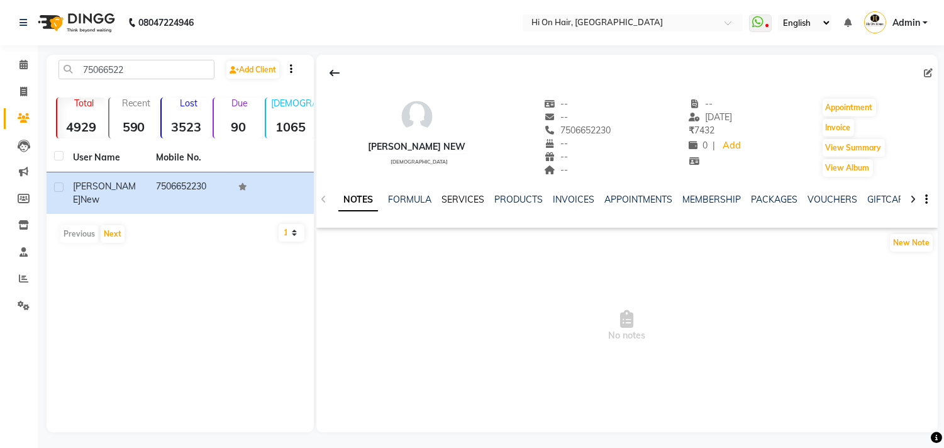
click at [457, 199] on link "SERVICES" at bounding box center [463, 199] width 43 height 11
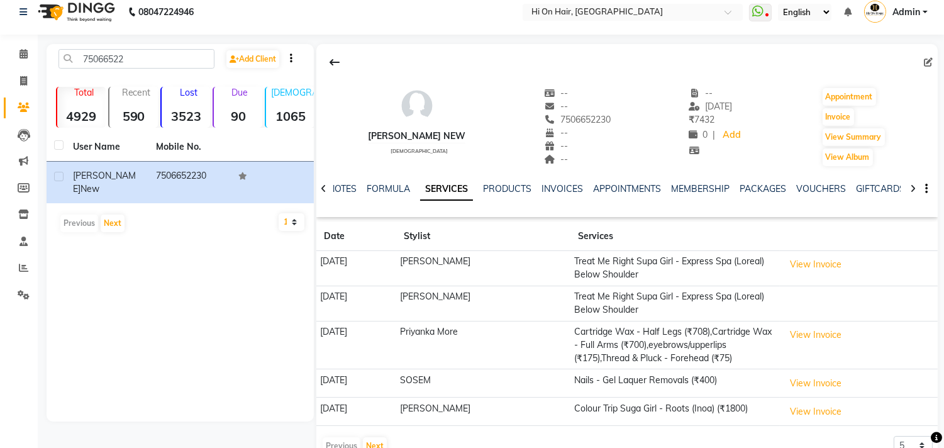
scroll to position [43, 0]
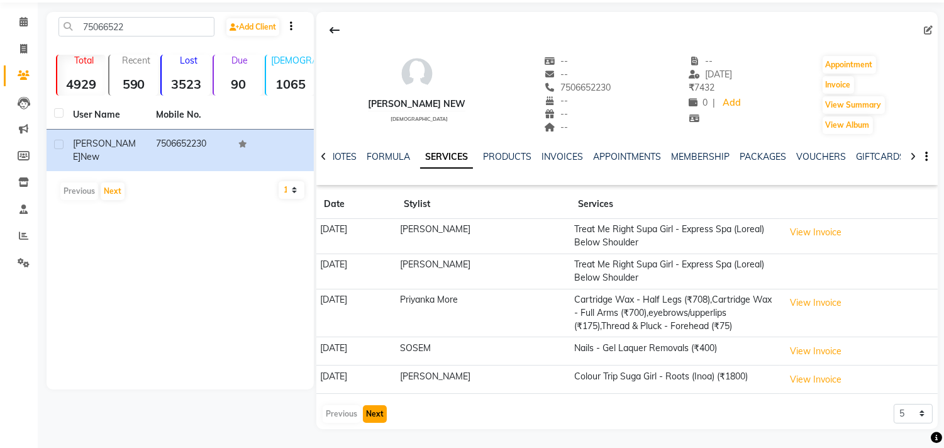
click at [381, 413] on button "Next" at bounding box center [375, 414] width 24 height 18
